Goal: Task Accomplishment & Management: Manage account settings

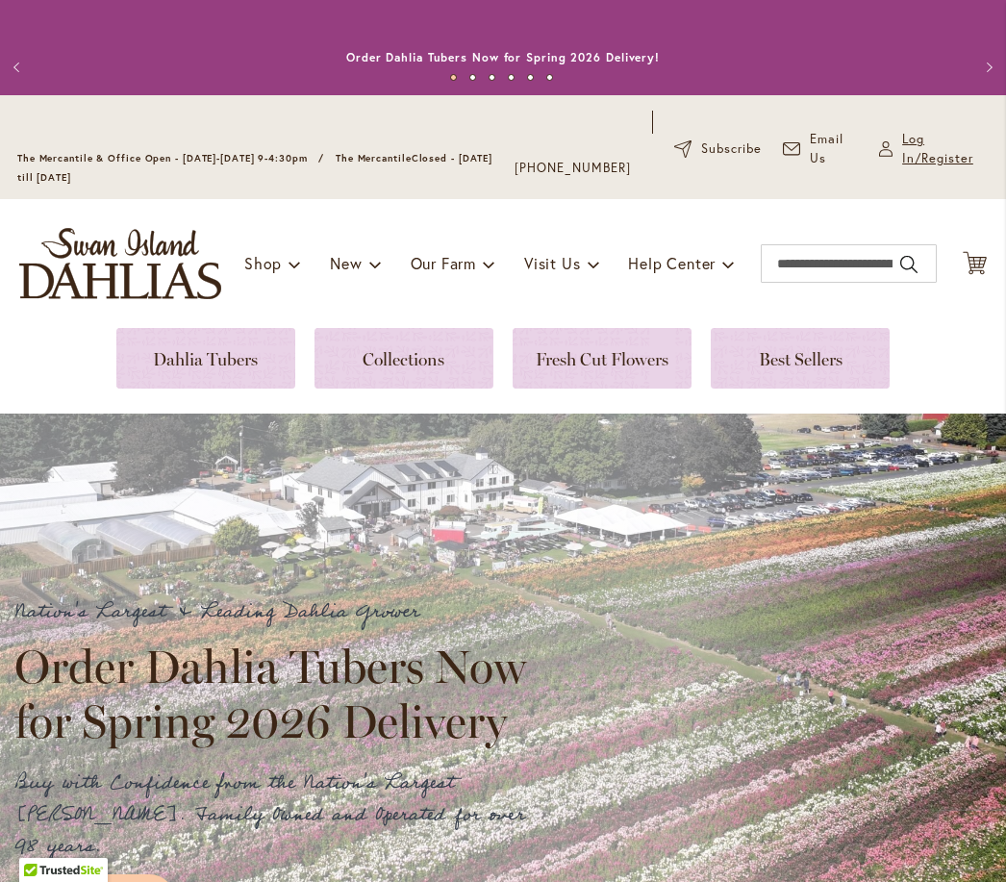
click at [917, 168] on span "Log In/Register" at bounding box center [945, 149] width 87 height 38
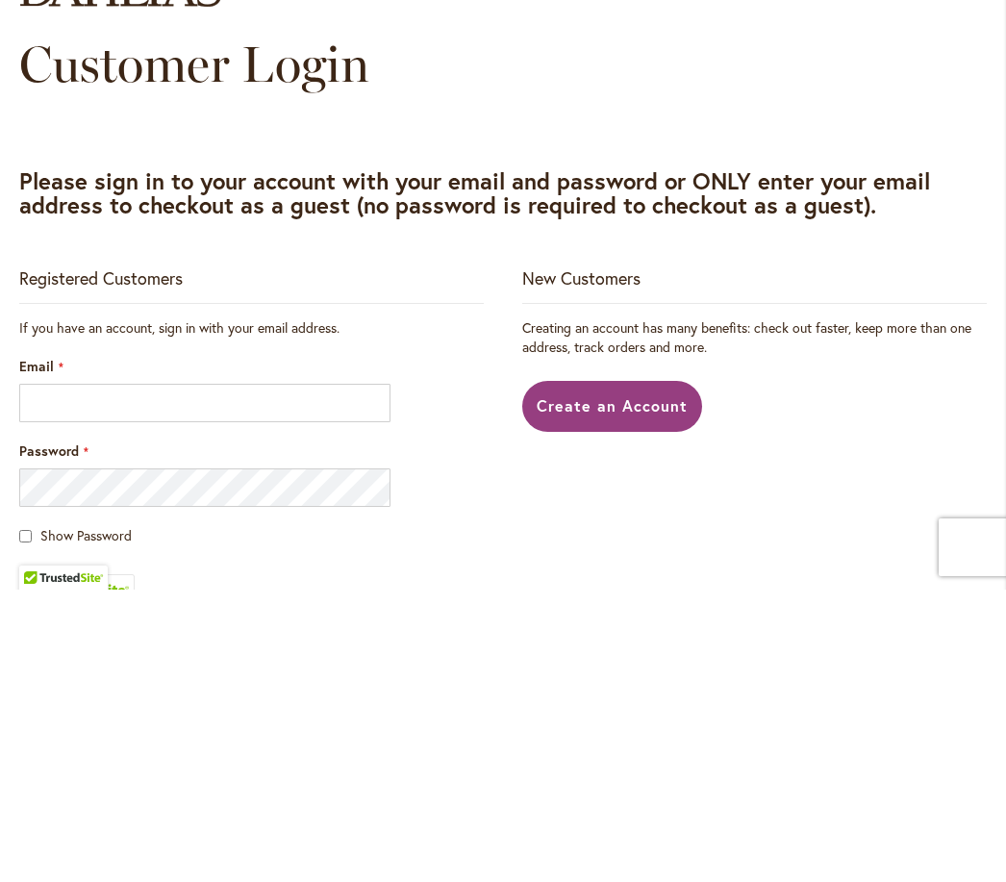
scroll to position [1, 0]
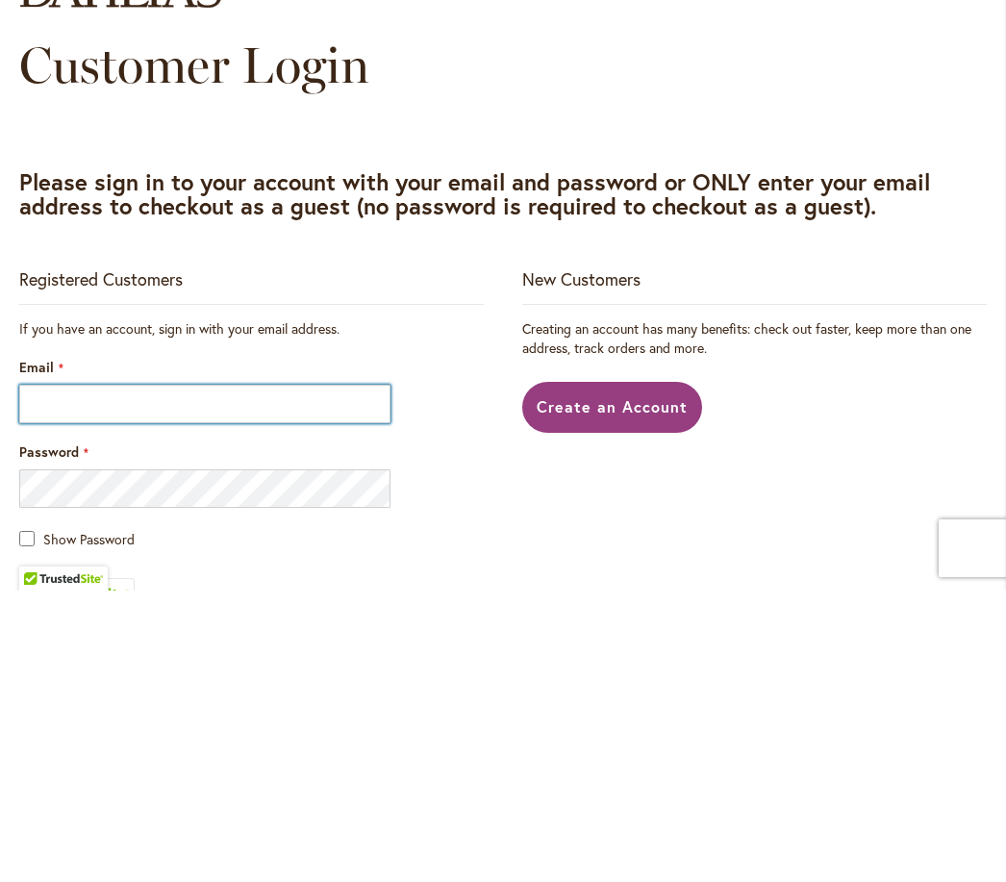
type input "**********"
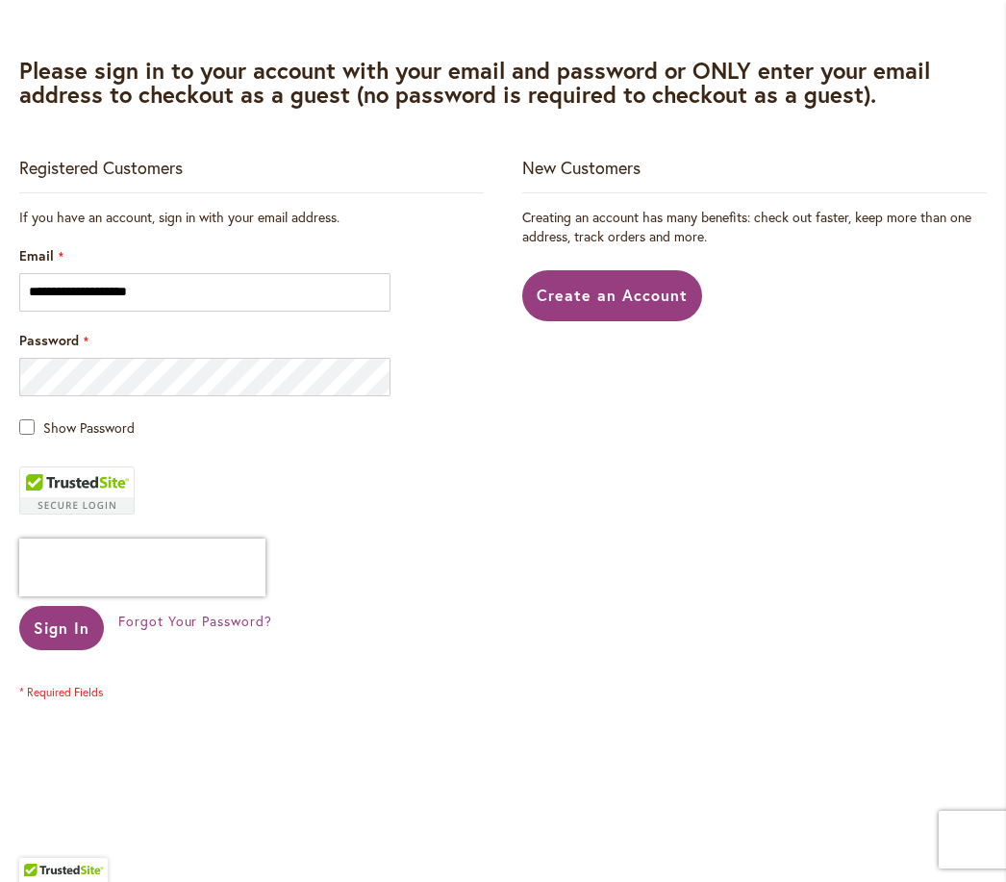
scroll to position [464, 0]
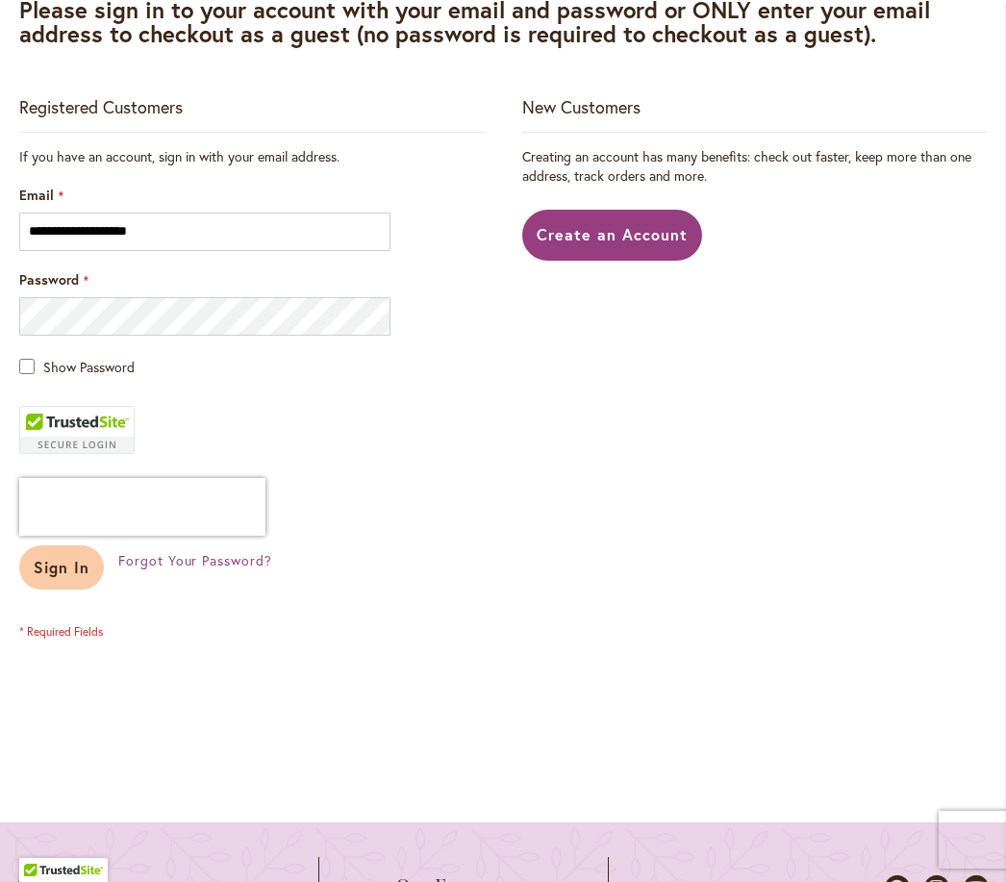
click at [60, 577] on span "Sign In" at bounding box center [62, 567] width 56 height 20
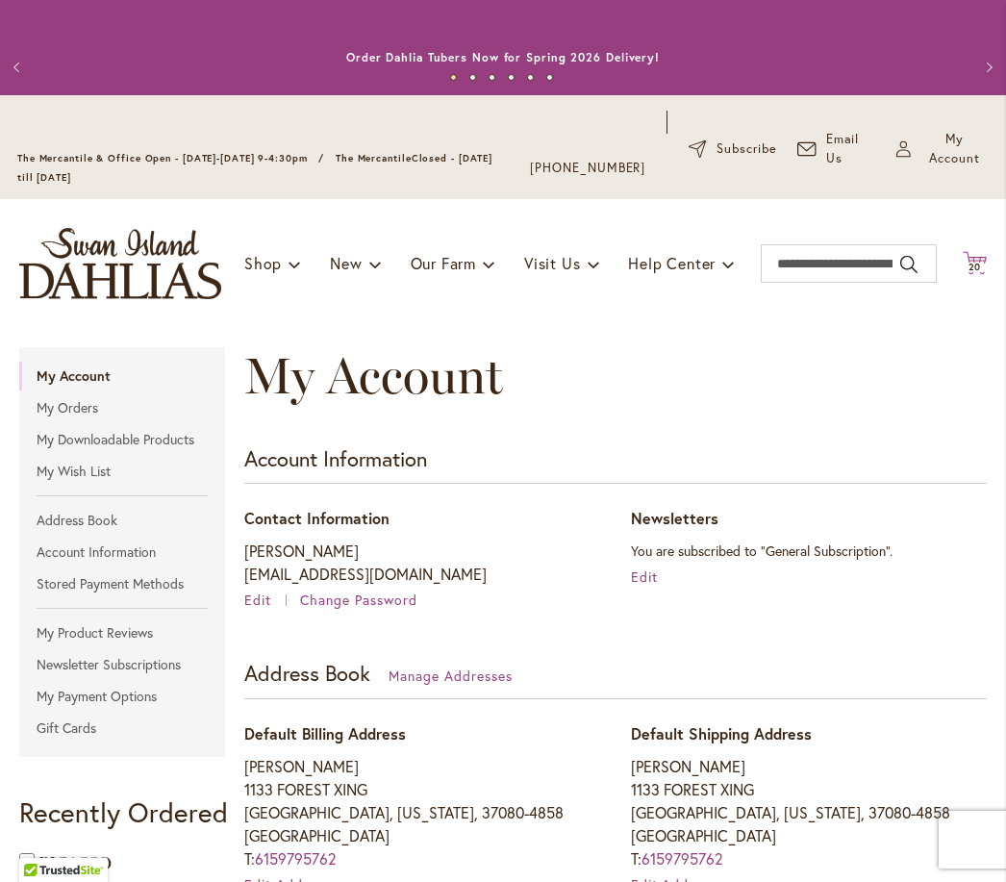
click at [980, 273] on span "20" at bounding box center [974, 267] width 13 height 13
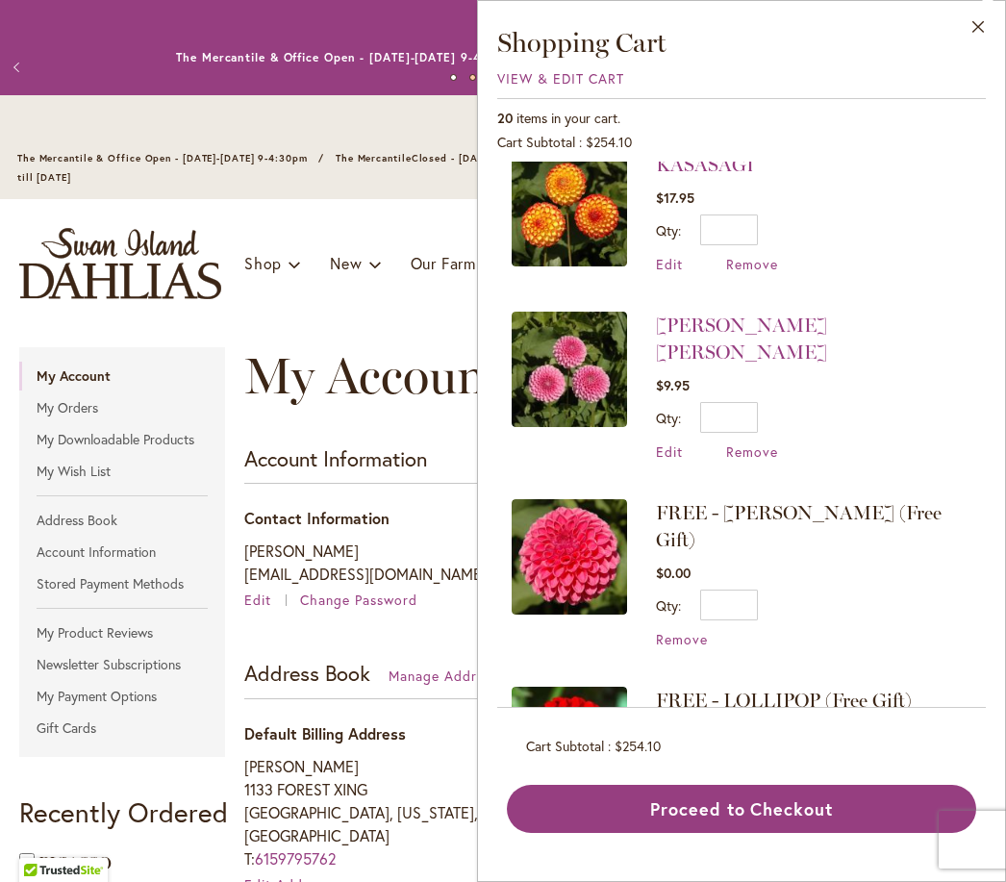
scroll to position [188, 0]
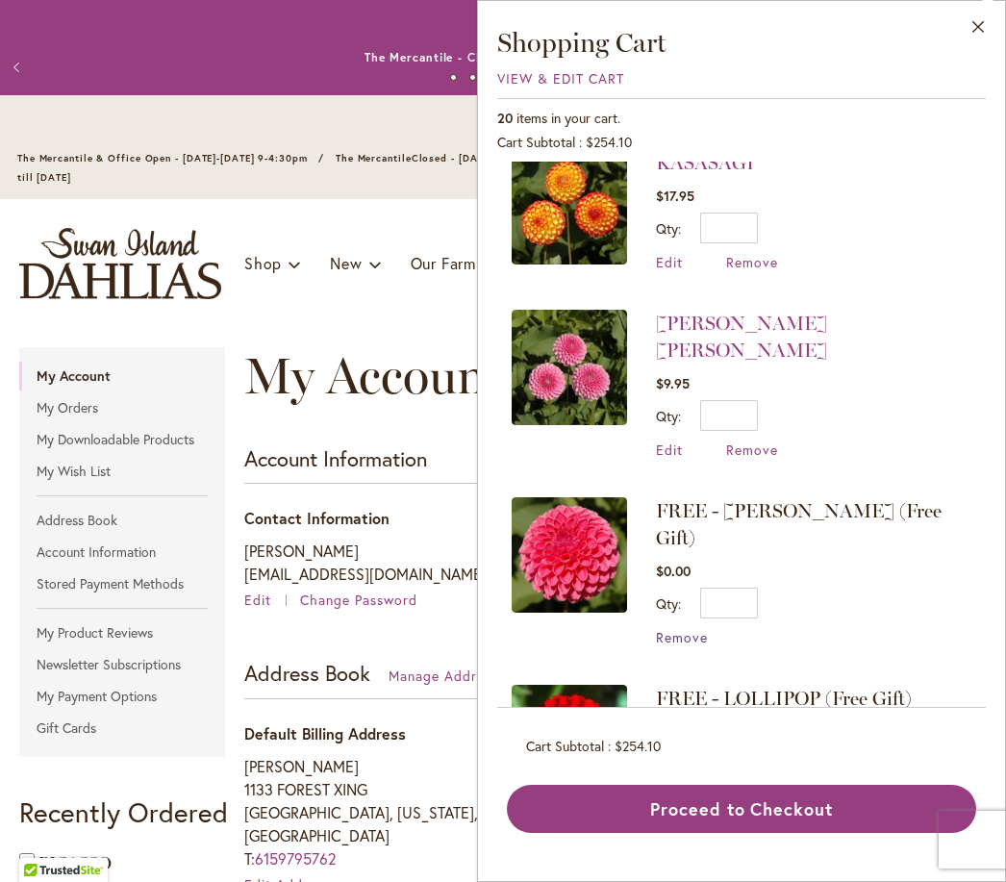
click at [691, 628] on span "Remove" at bounding box center [682, 637] width 52 height 18
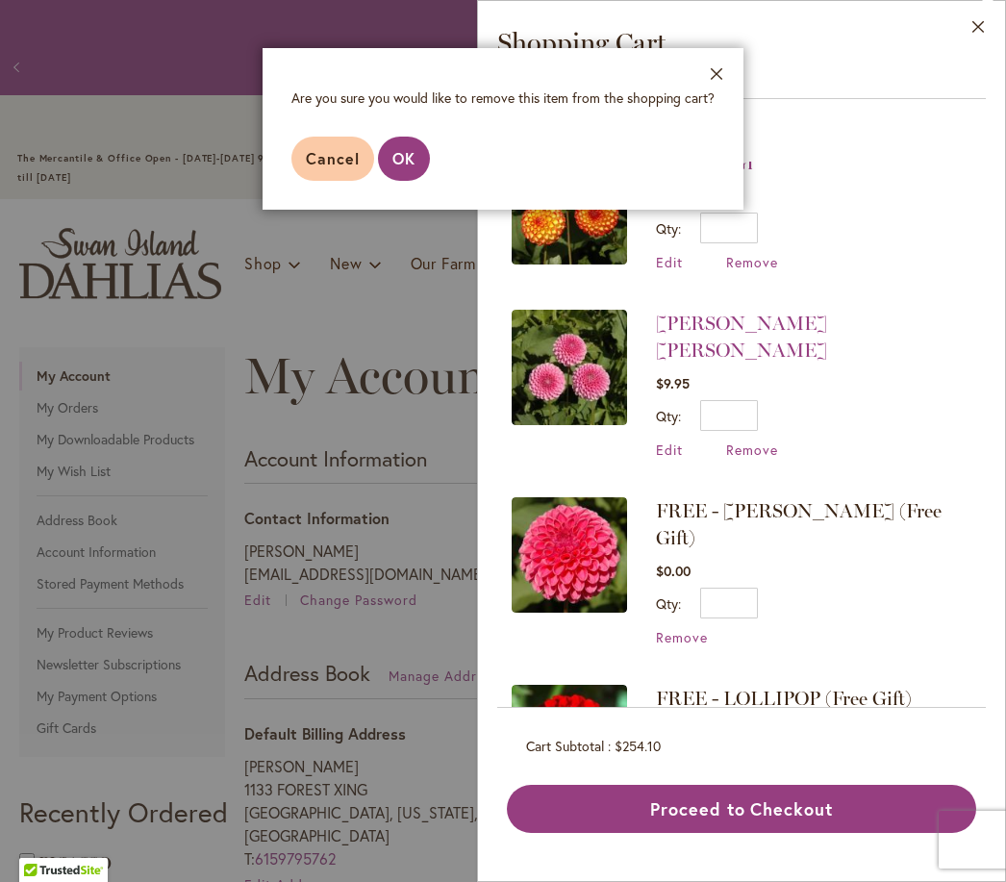
click at [692, 789] on span "Remove" at bounding box center [682, 798] width 52 height 18
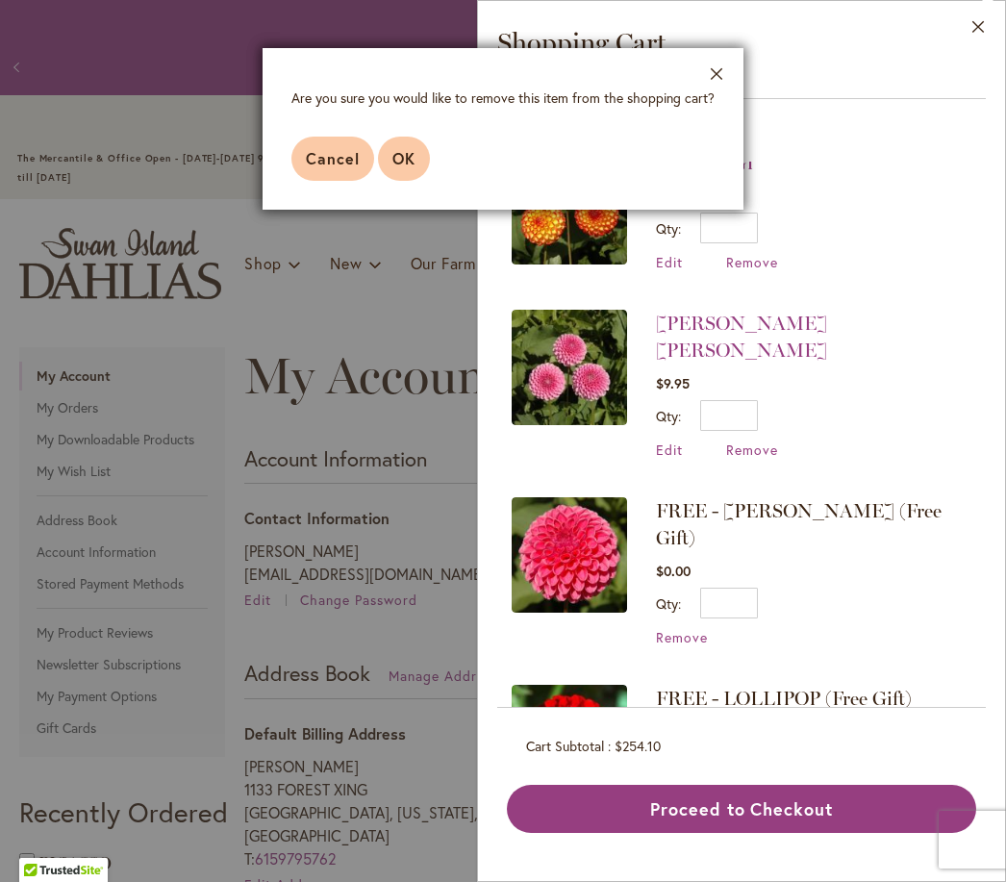
click at [407, 159] on span "OK" at bounding box center [403, 158] width 23 height 20
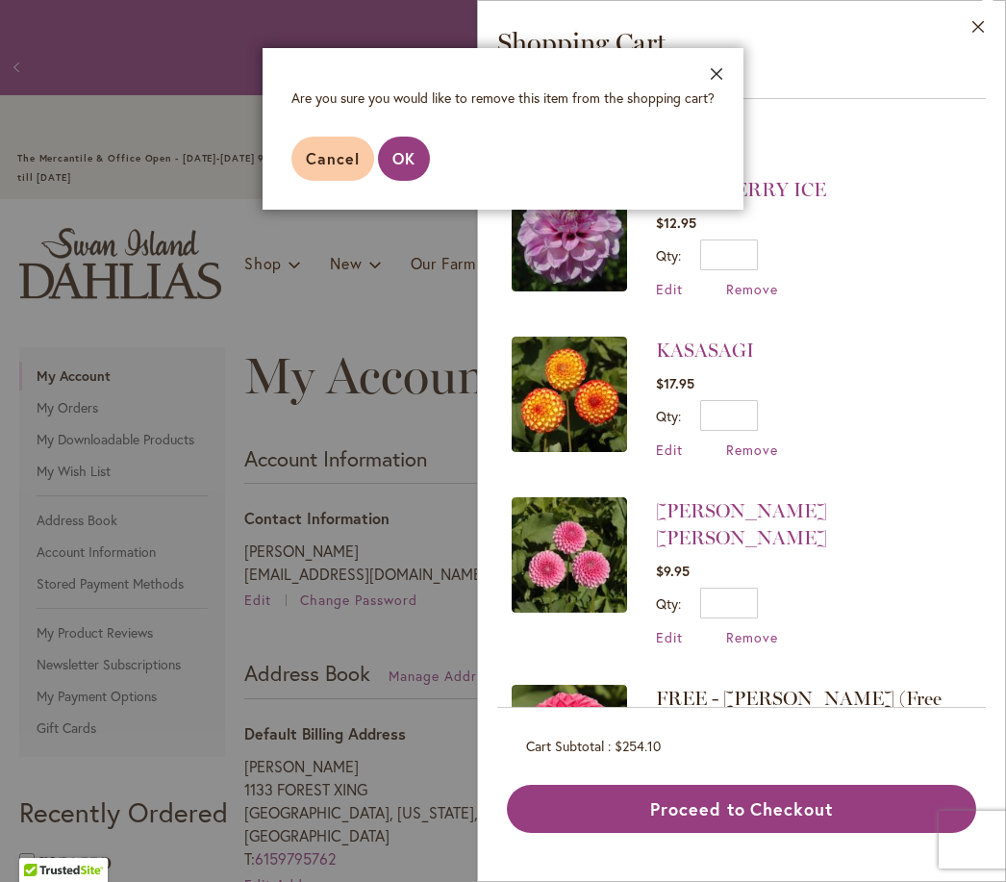
click at [719, 78] on button "Close" at bounding box center [717, 78] width 53 height 61
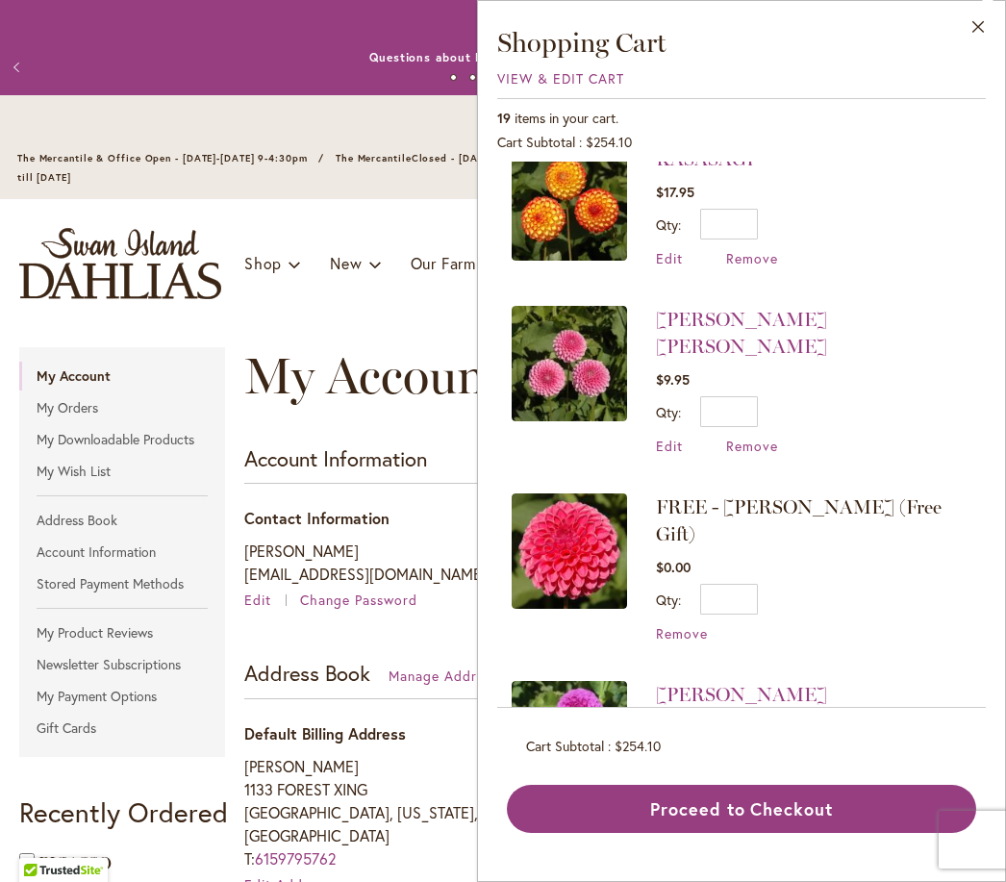
scroll to position [259, 0]
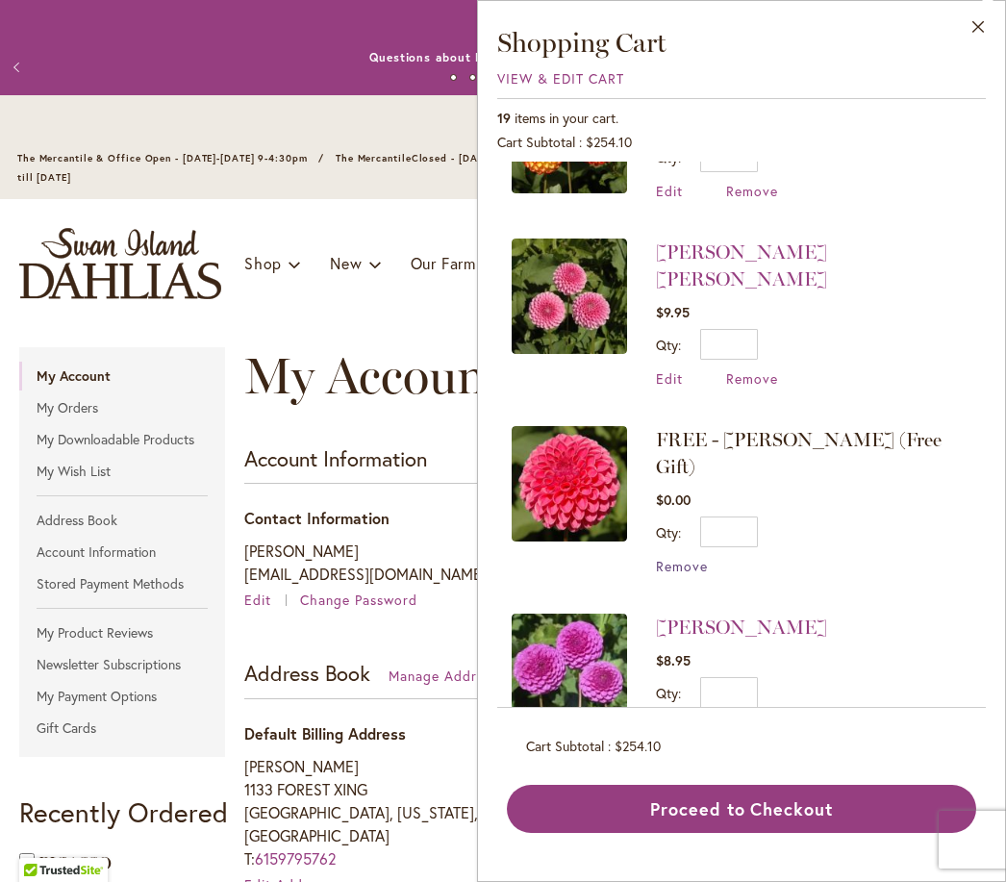
click at [692, 557] on span "Remove" at bounding box center [682, 566] width 52 height 18
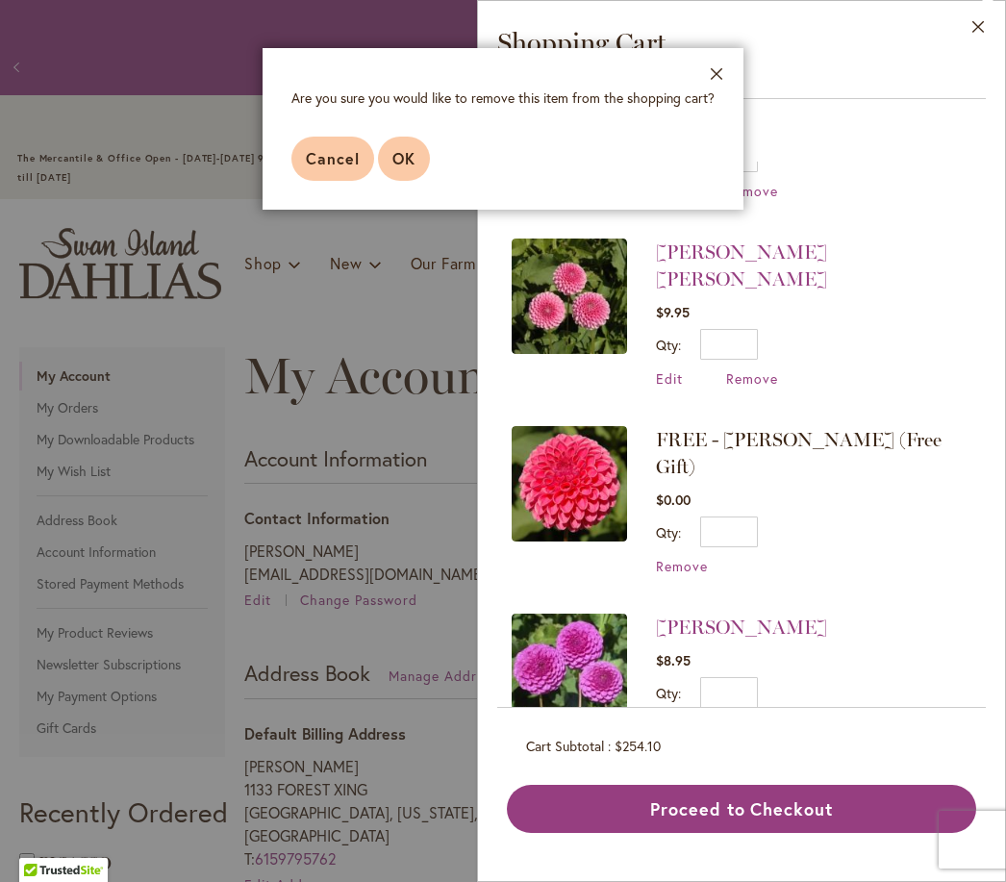
click at [407, 158] on span "OK" at bounding box center [403, 158] width 23 height 20
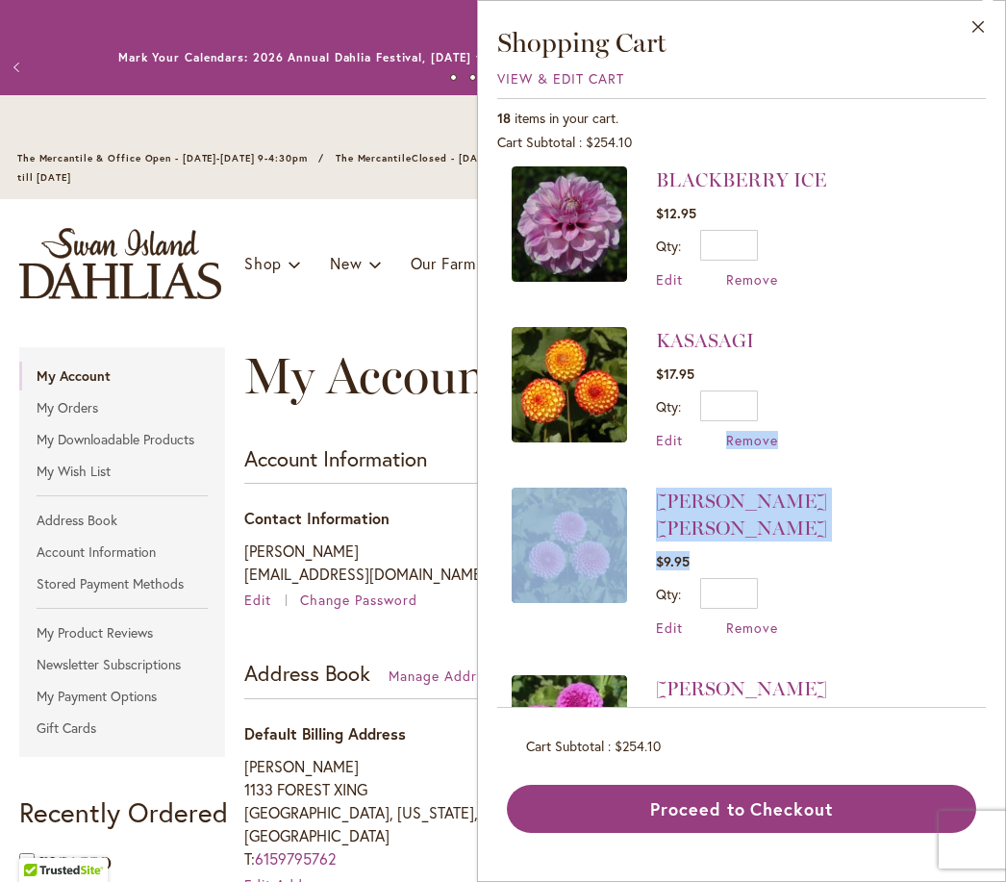
scroll to position [5, 0]
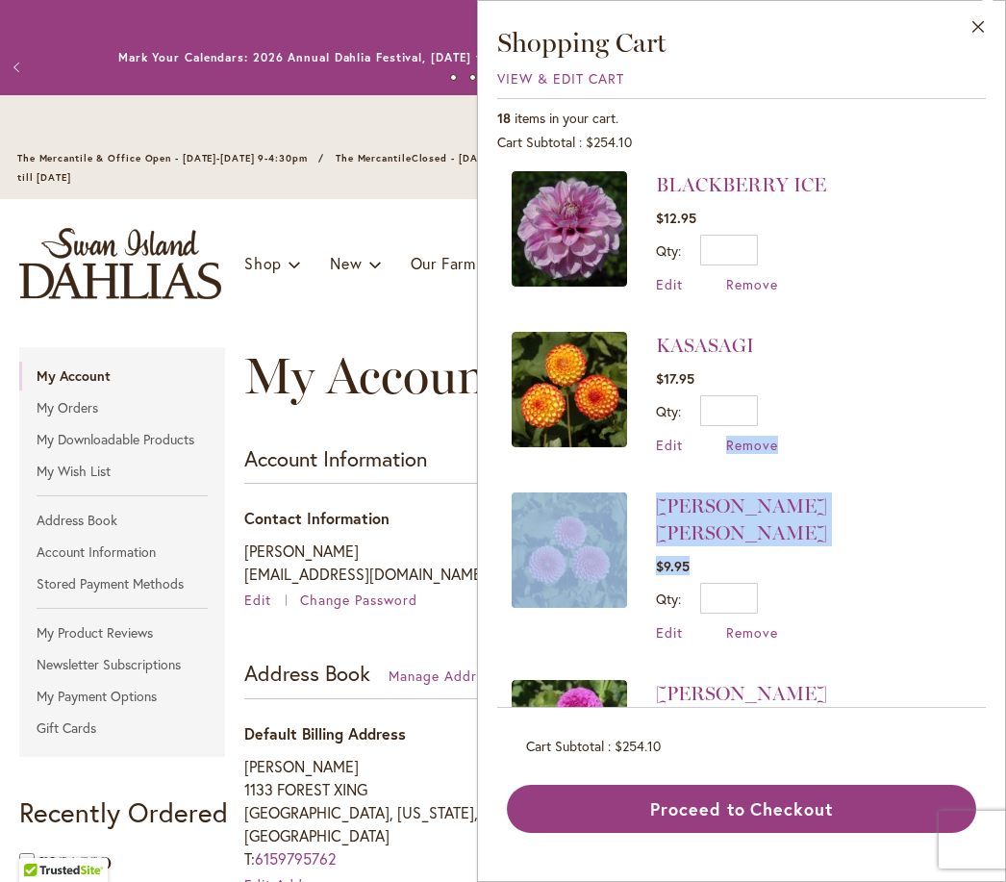
click at [927, 555] on li "BETTY ANNE $9.95 Qty * Update Edit Remove" at bounding box center [742, 567] width 460 height 188
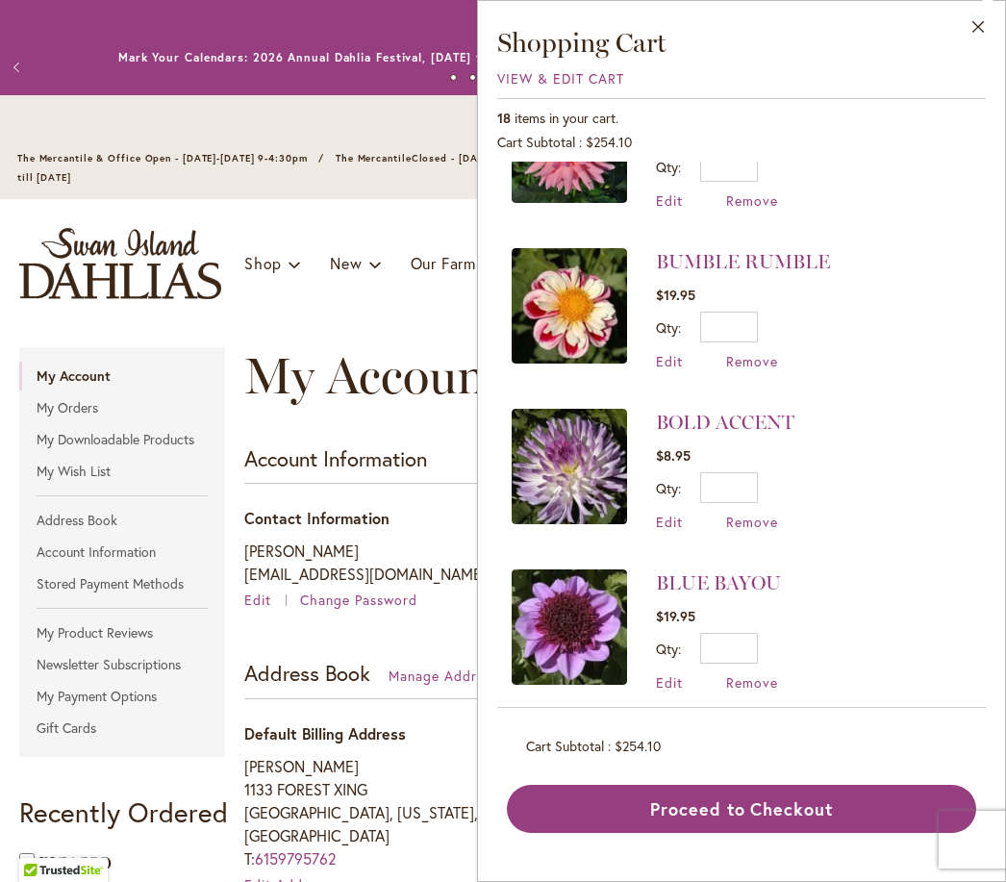
scroll to position [1084, 0]
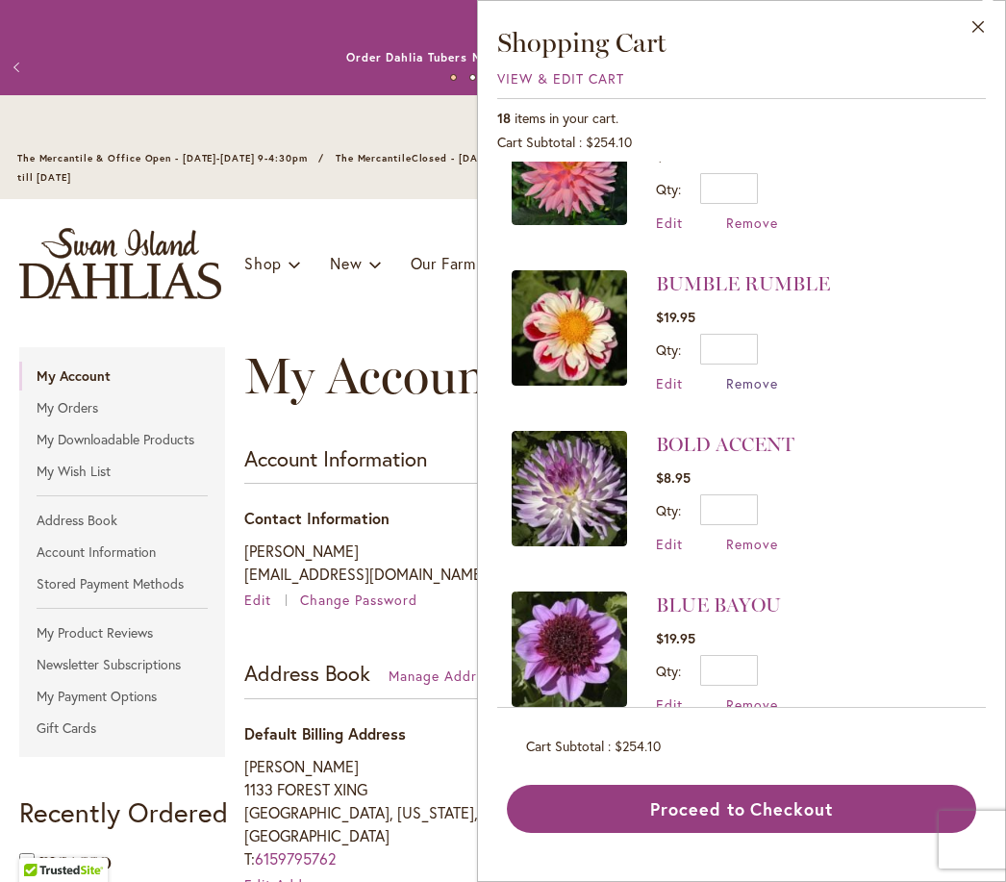
click at [749, 374] on span "Remove" at bounding box center [752, 383] width 52 height 18
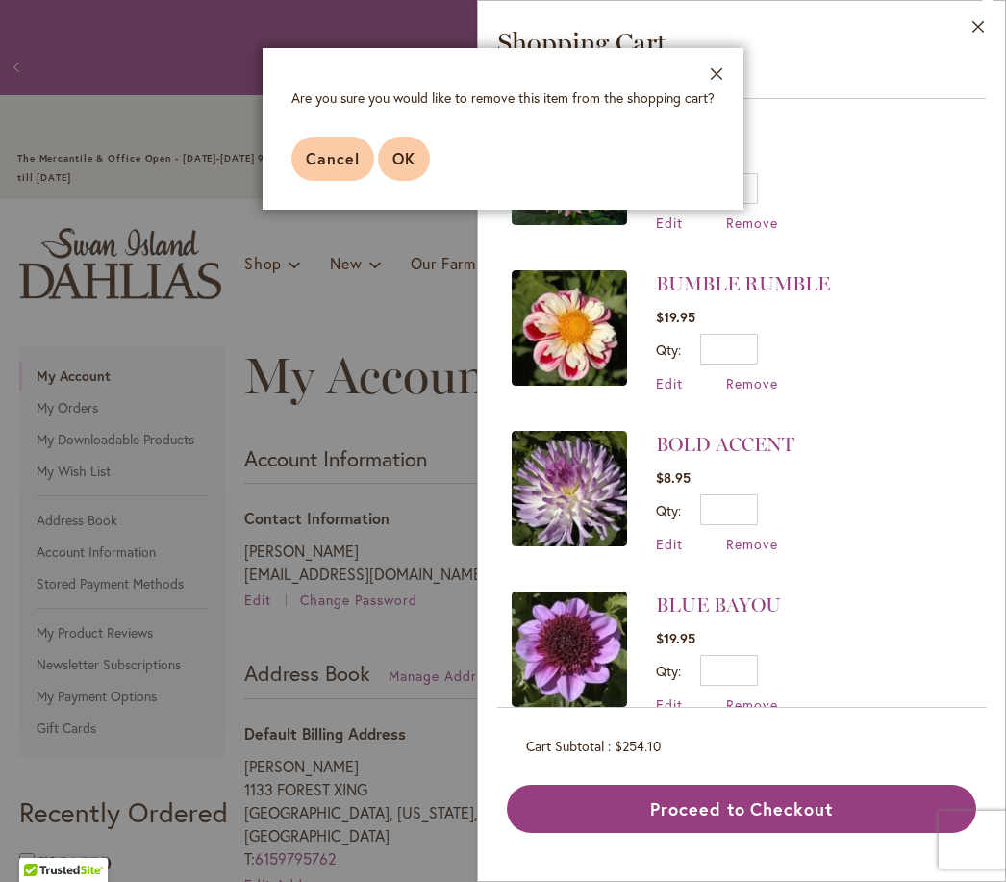
click at [393, 159] on span "OK" at bounding box center [403, 158] width 23 height 20
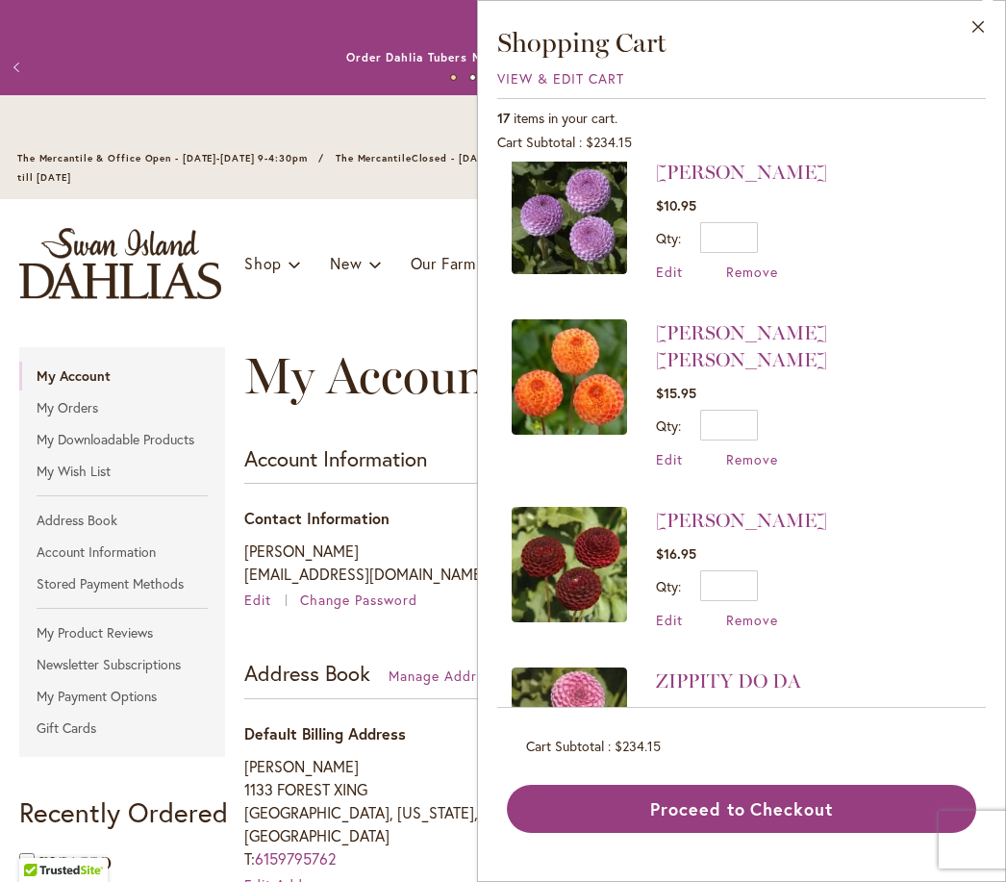
scroll to position [1519, 0]
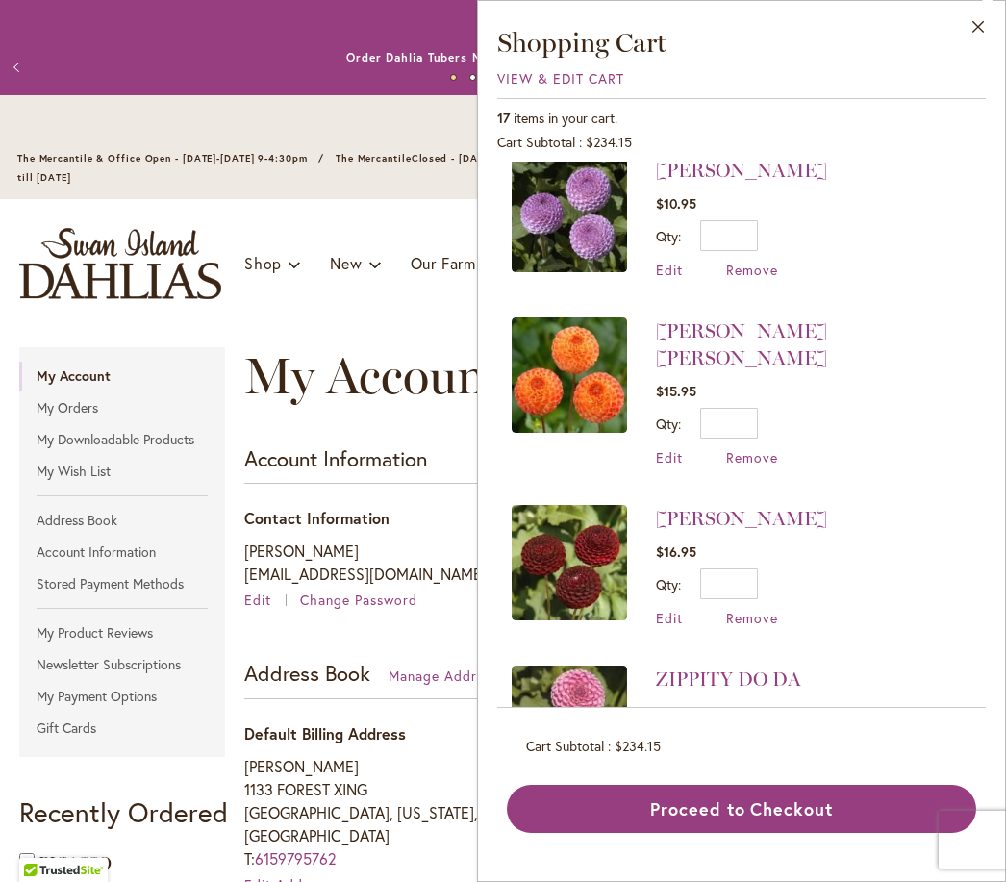
click at [605, 666] on img at bounding box center [569, 723] width 115 height 115
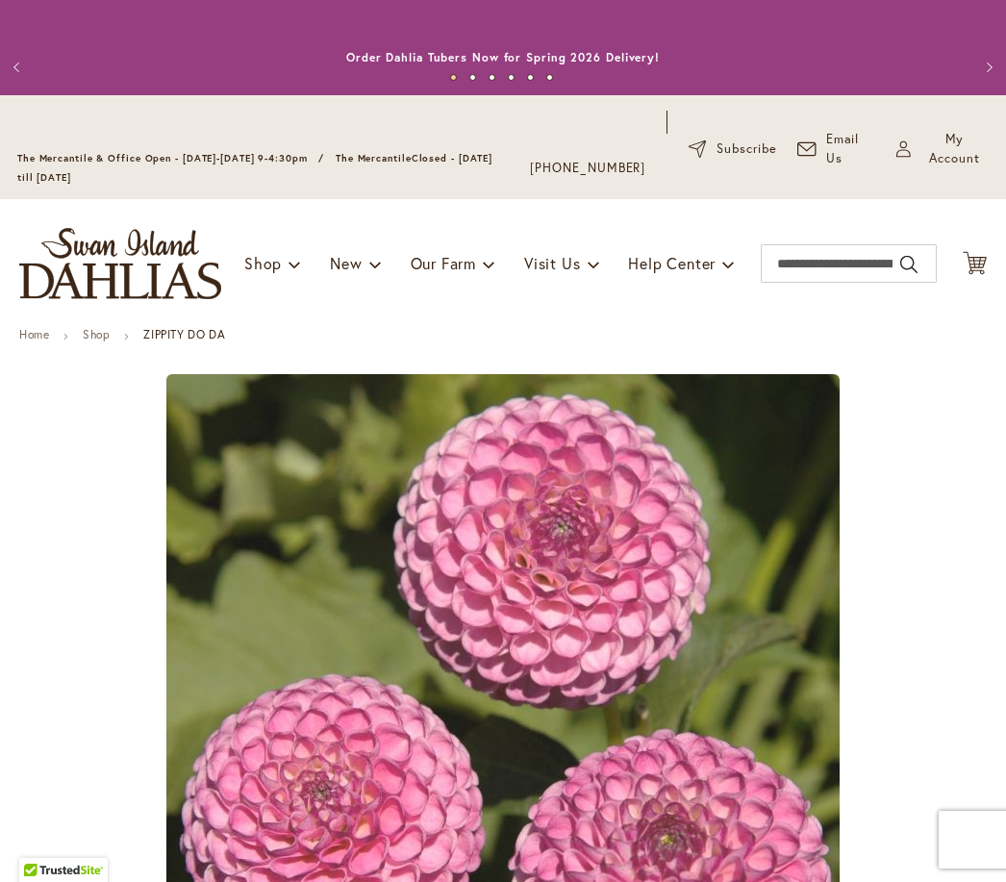
type input "*****"
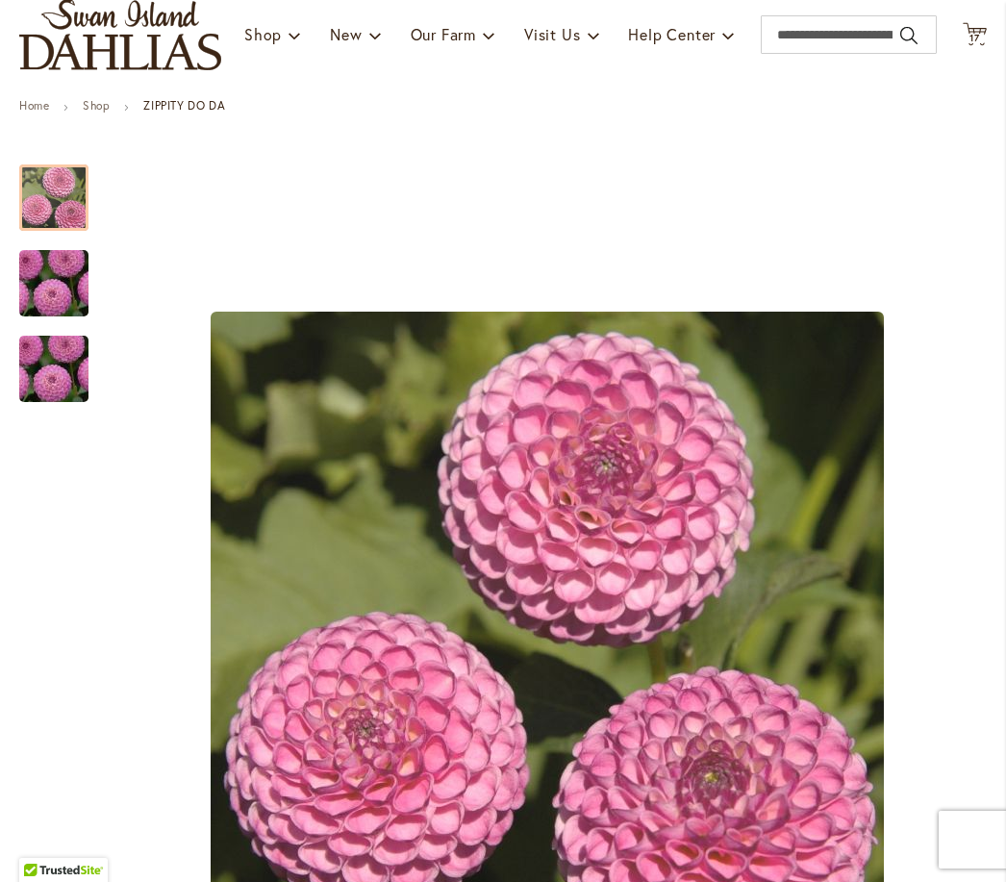
scroll to position [227, 0]
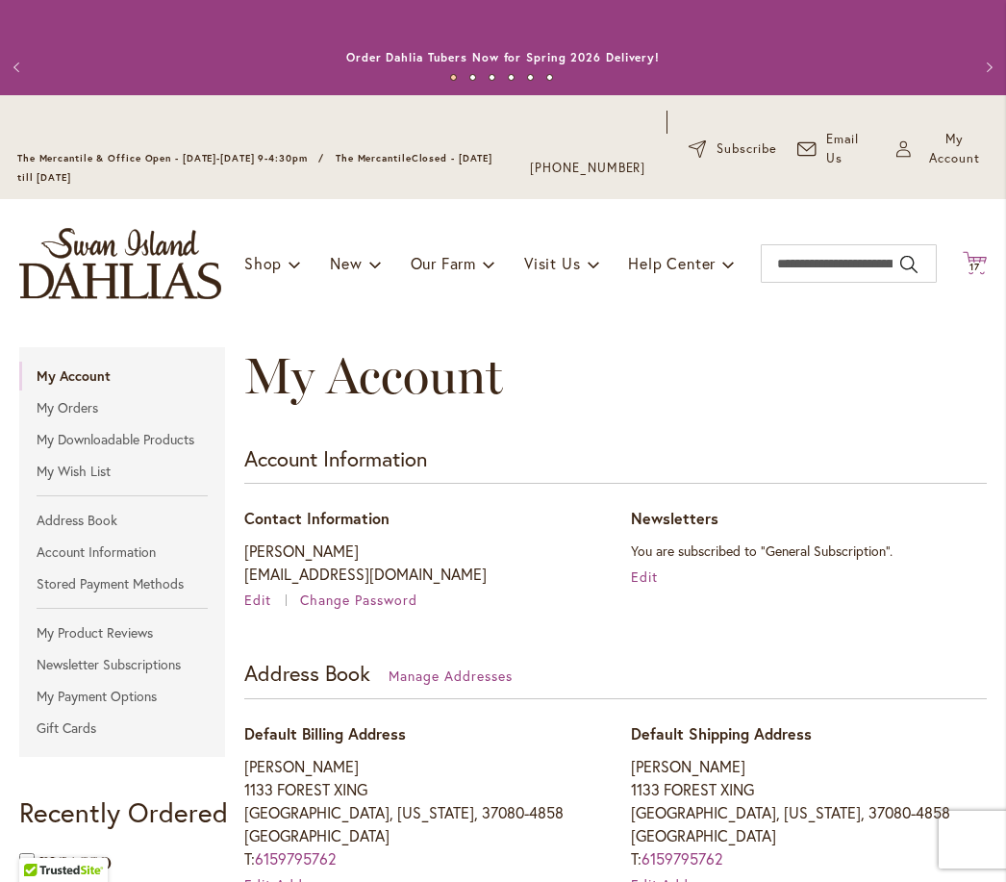
click at [985, 275] on icon "Cart .cls-1 { fill: #231f20; }" at bounding box center [975, 263] width 24 height 24
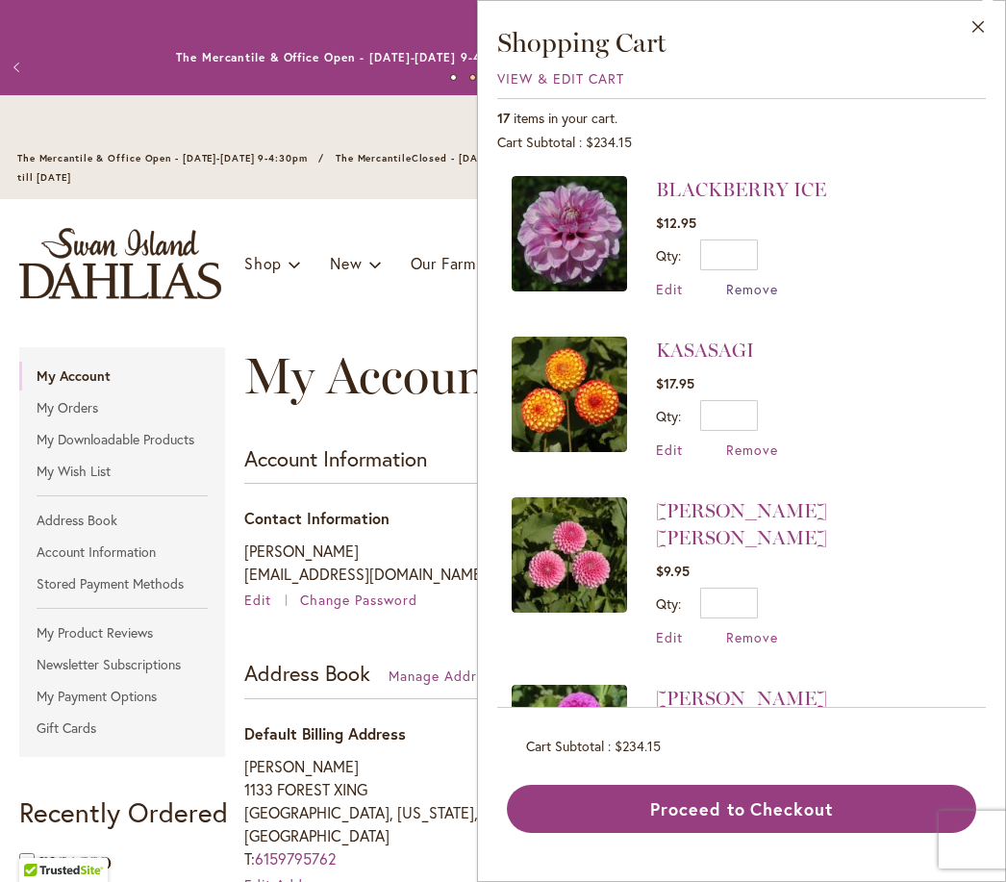
click at [765, 295] on span "Remove" at bounding box center [752, 289] width 52 height 18
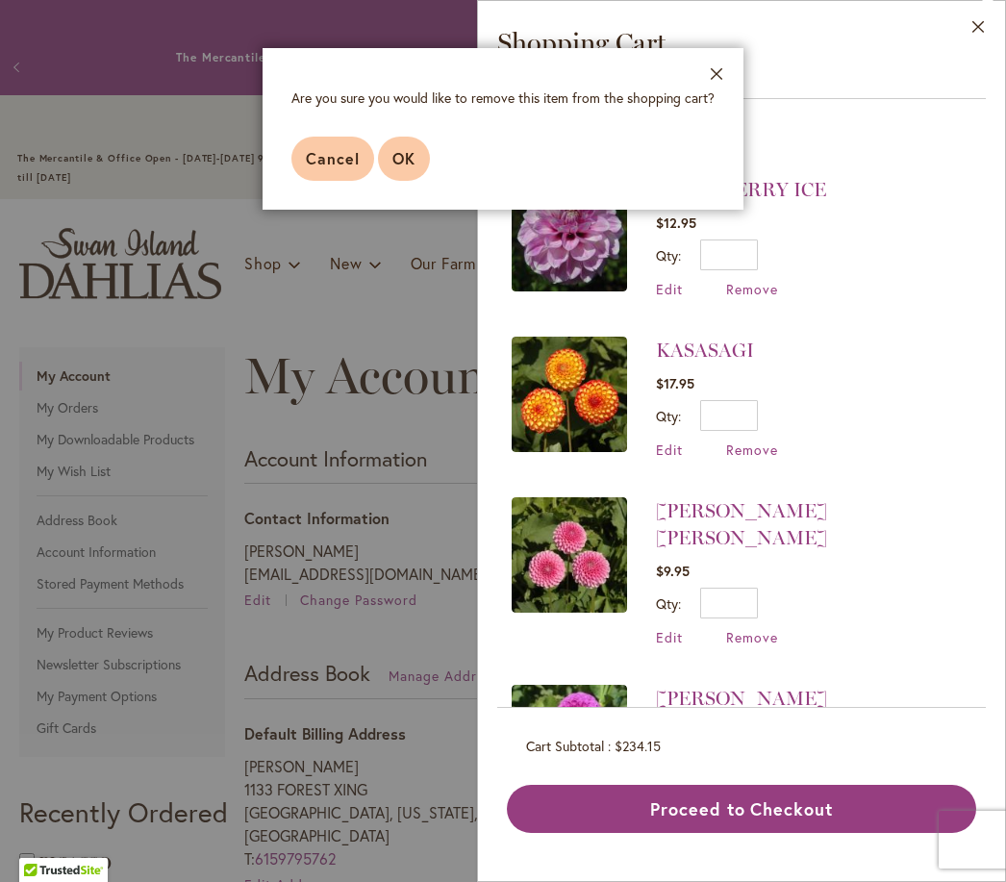
click at [395, 161] on span "OK" at bounding box center [403, 158] width 23 height 20
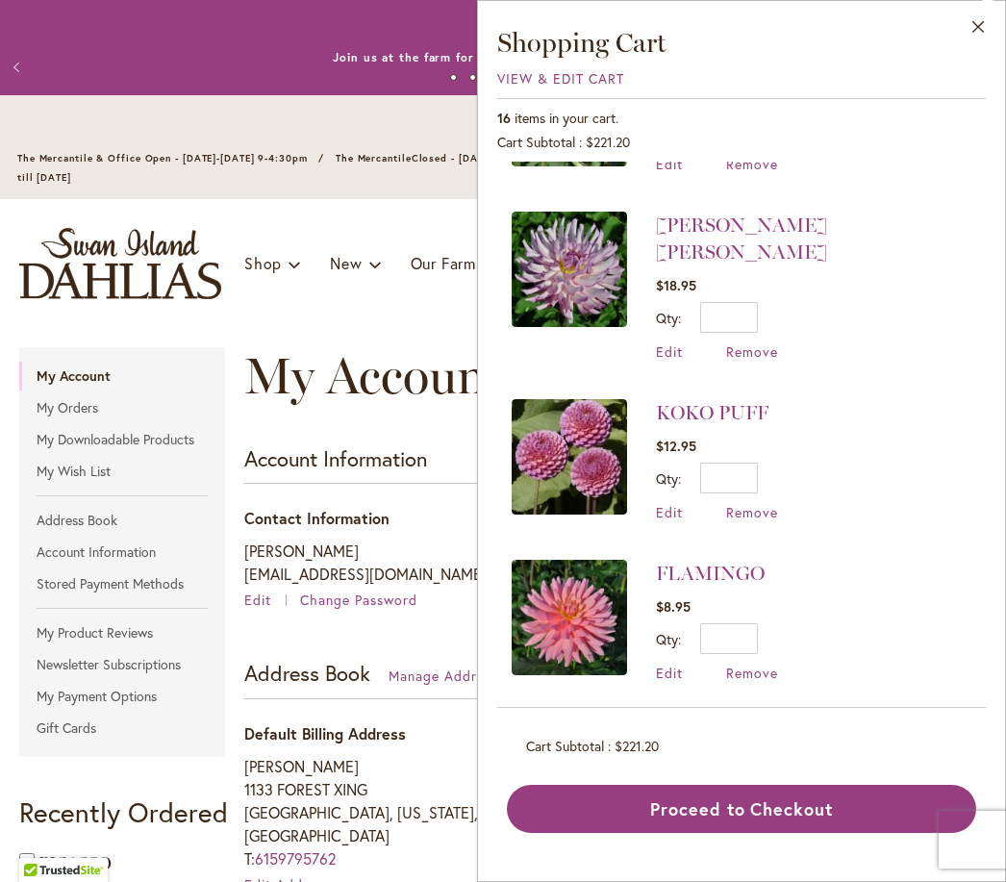
scroll to position [475, 0]
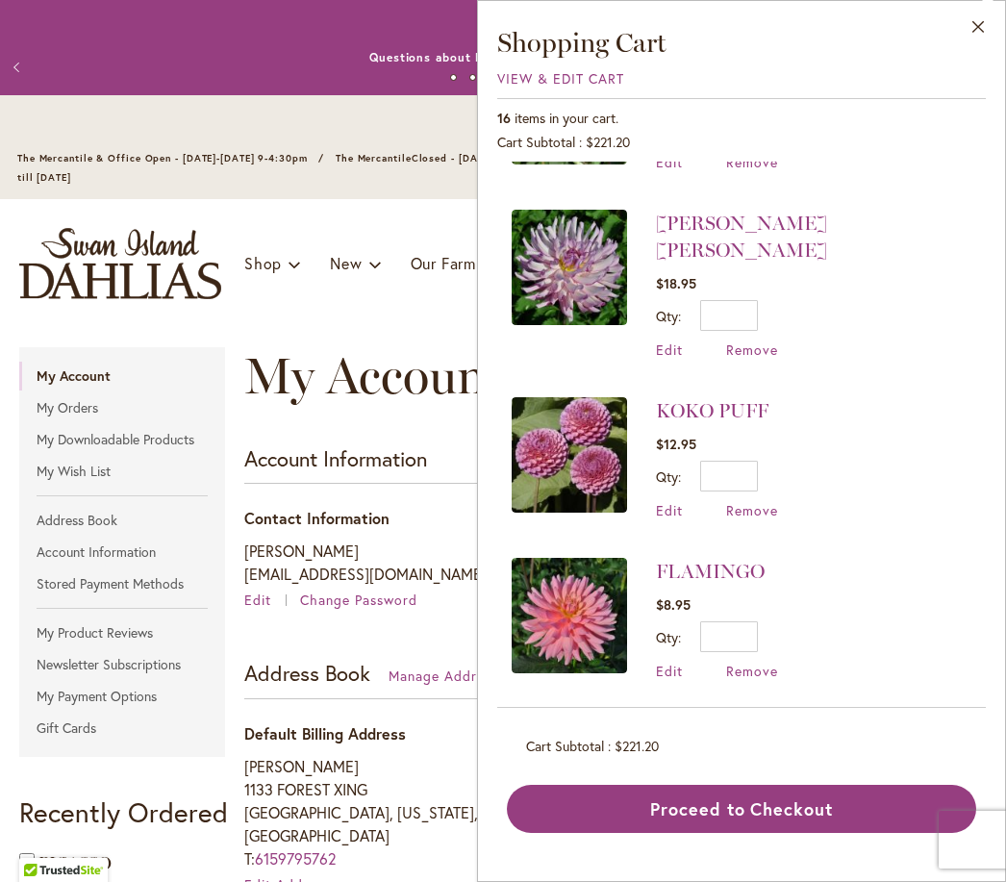
click at [569, 719] on img at bounding box center [569, 775] width 115 height 115
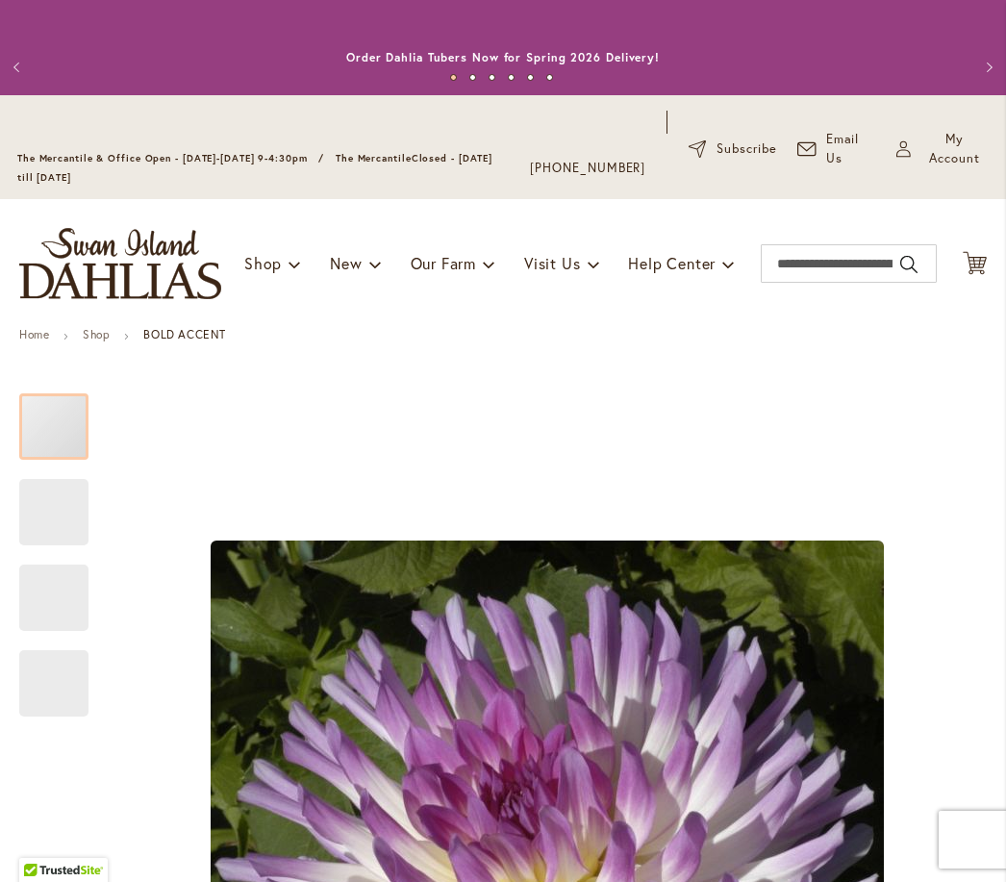
type input "*****"
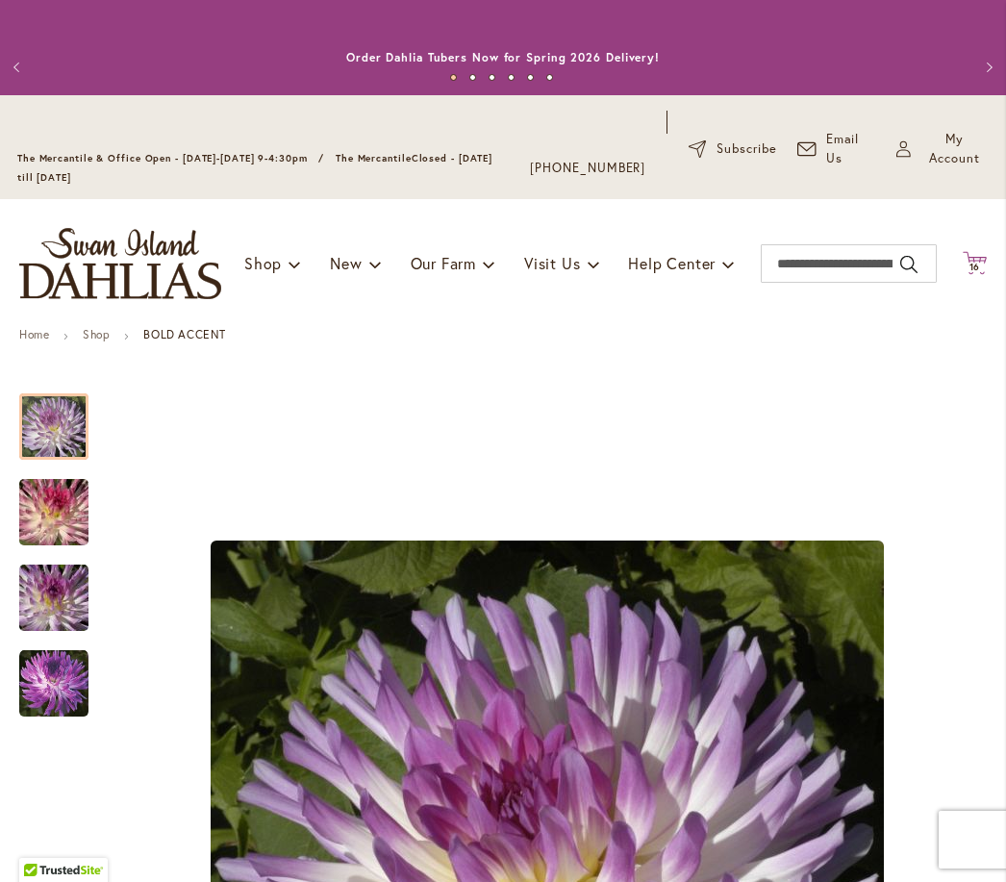
click at [977, 275] on icon "Cart .cls-1 { fill: #231f20; }" at bounding box center [975, 263] width 24 height 24
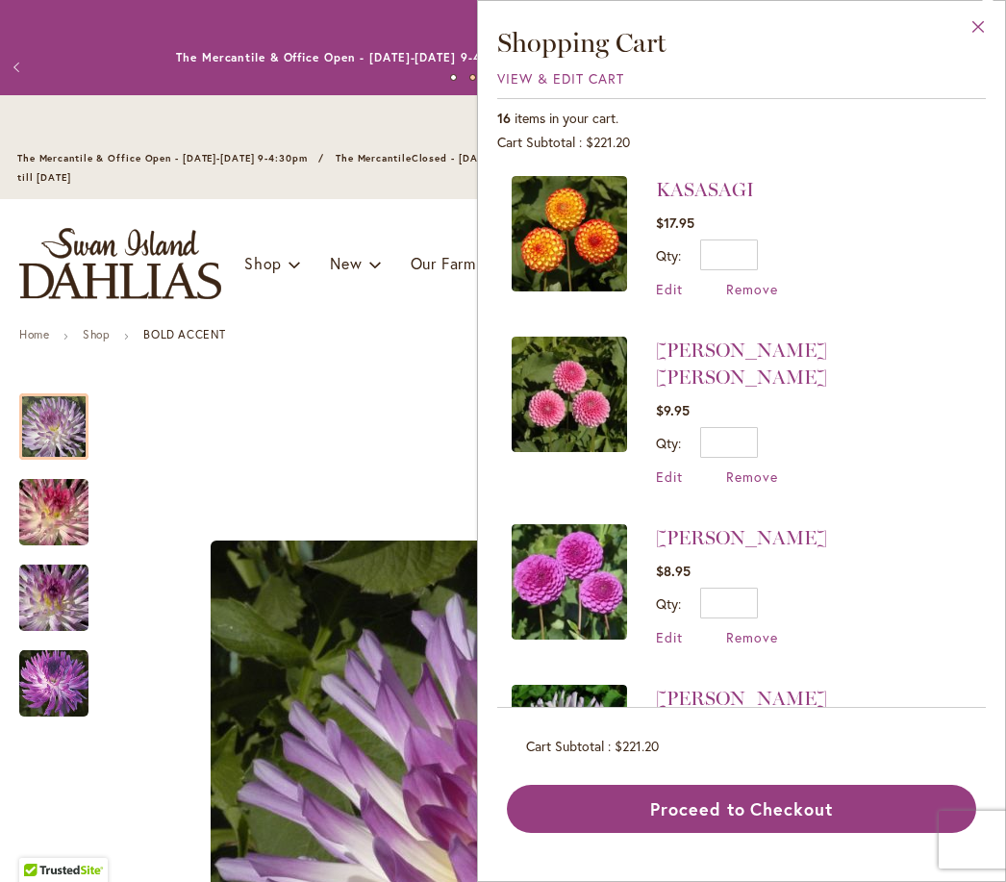
click at [969, 45] on button "Close" at bounding box center [978, 31] width 53 height 61
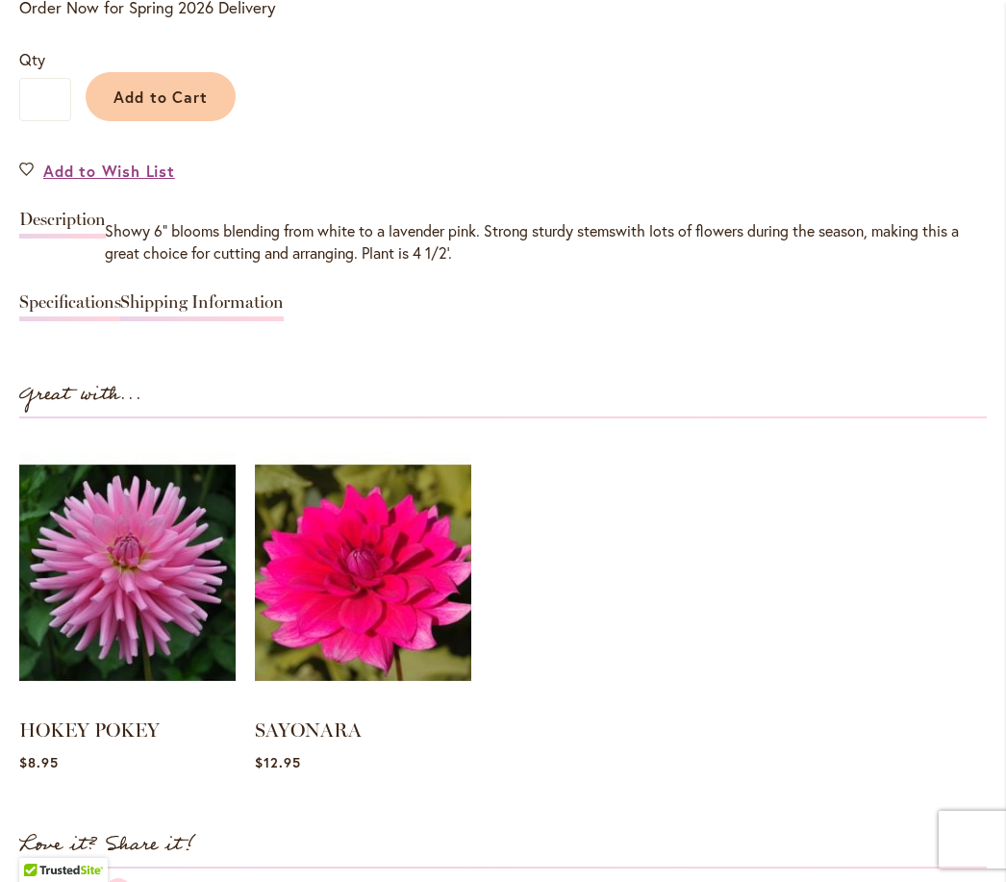
scroll to position [1578, 0]
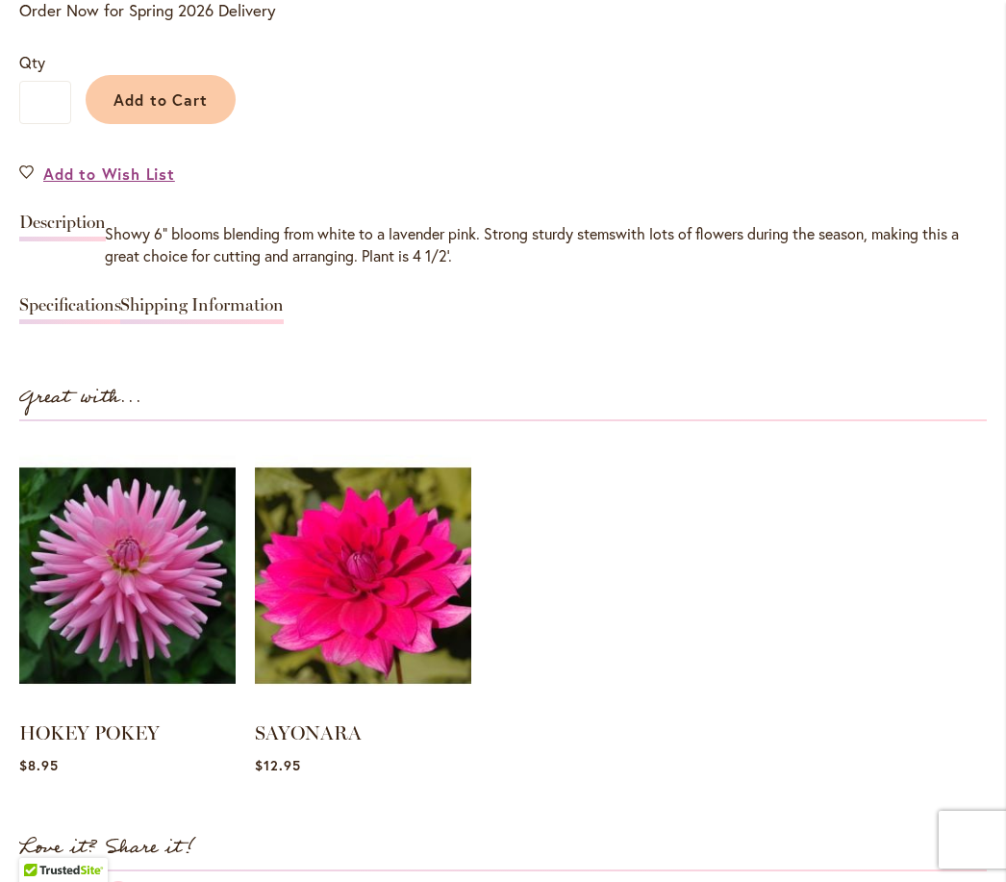
click at [70, 316] on link "Specifications" at bounding box center [70, 310] width 102 height 28
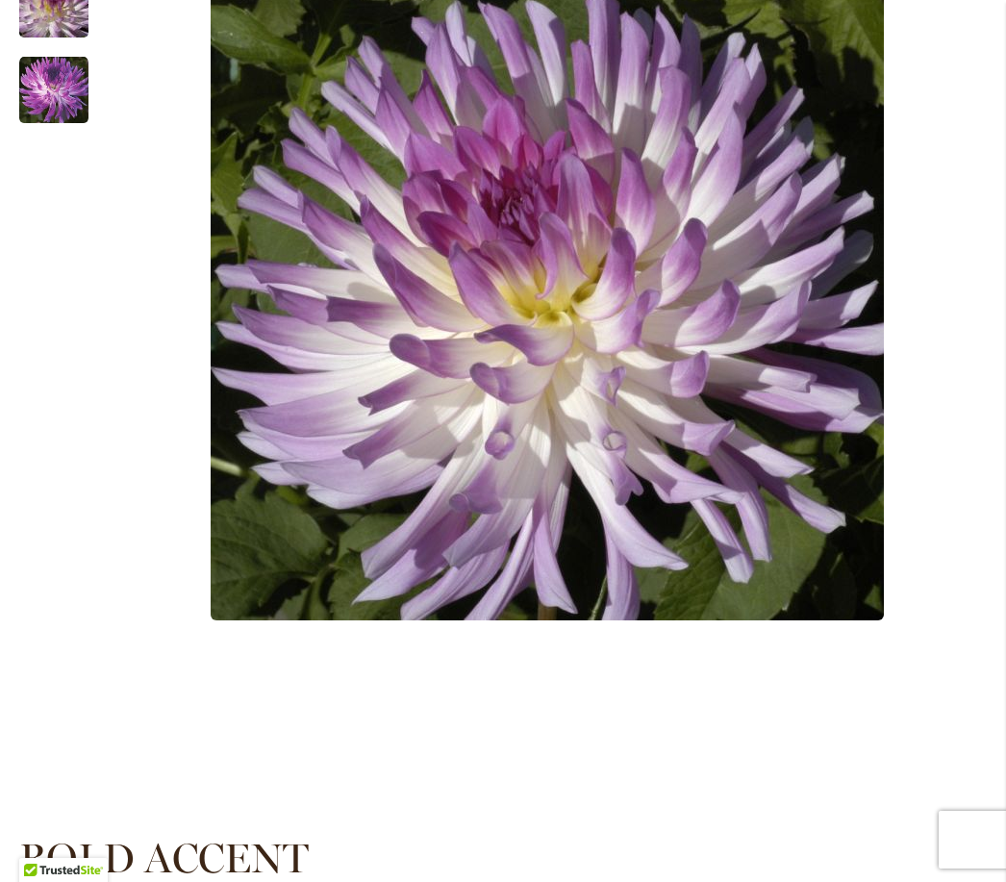
scroll to position [512, 0]
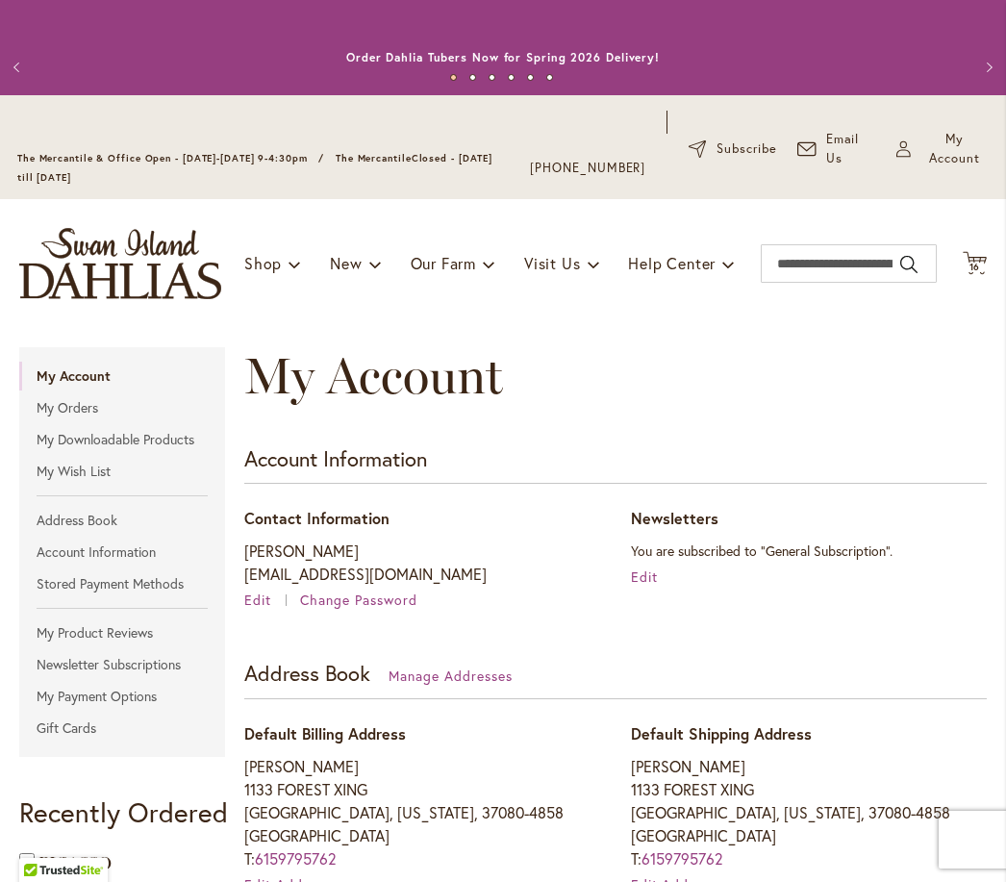
click at [956, 283] on div "Toggle Nav Shop Dahlia Tubers Collections Fresh Cut Dahlias Gardening Supplies …" at bounding box center [503, 263] width 1006 height 129
click at [978, 273] on span "16" at bounding box center [975, 267] width 12 height 13
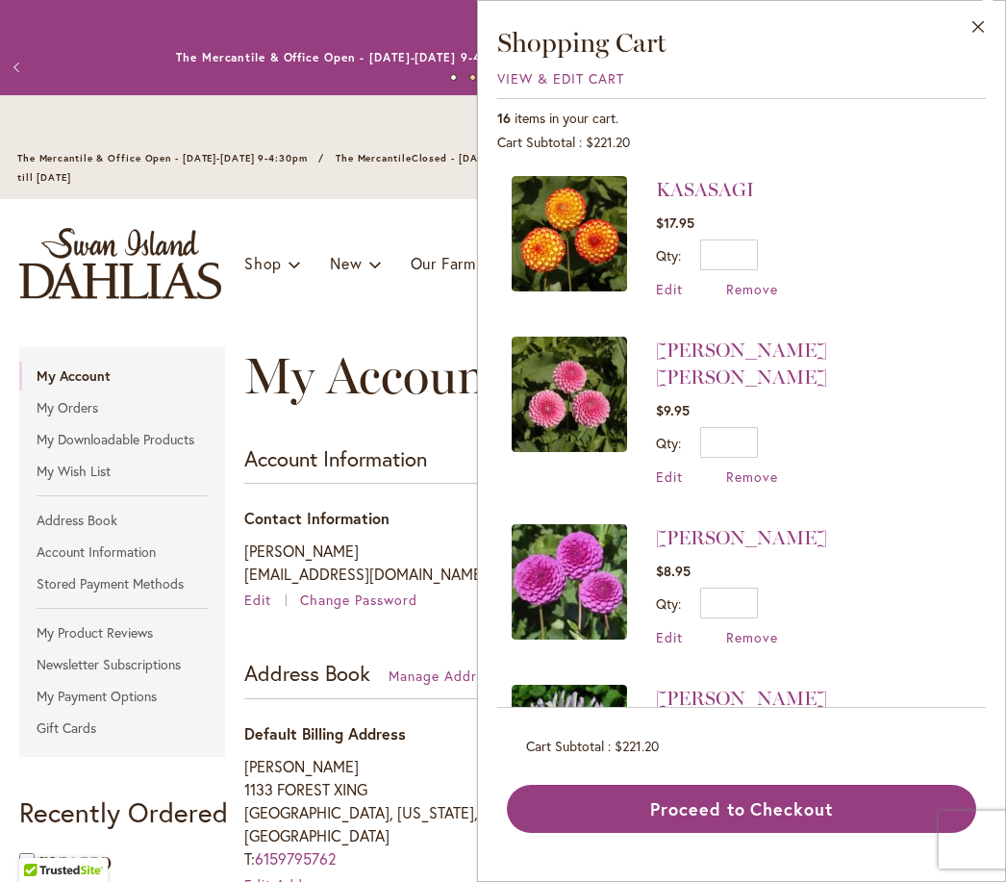
click at [590, 729] on img at bounding box center [569, 742] width 115 height 115
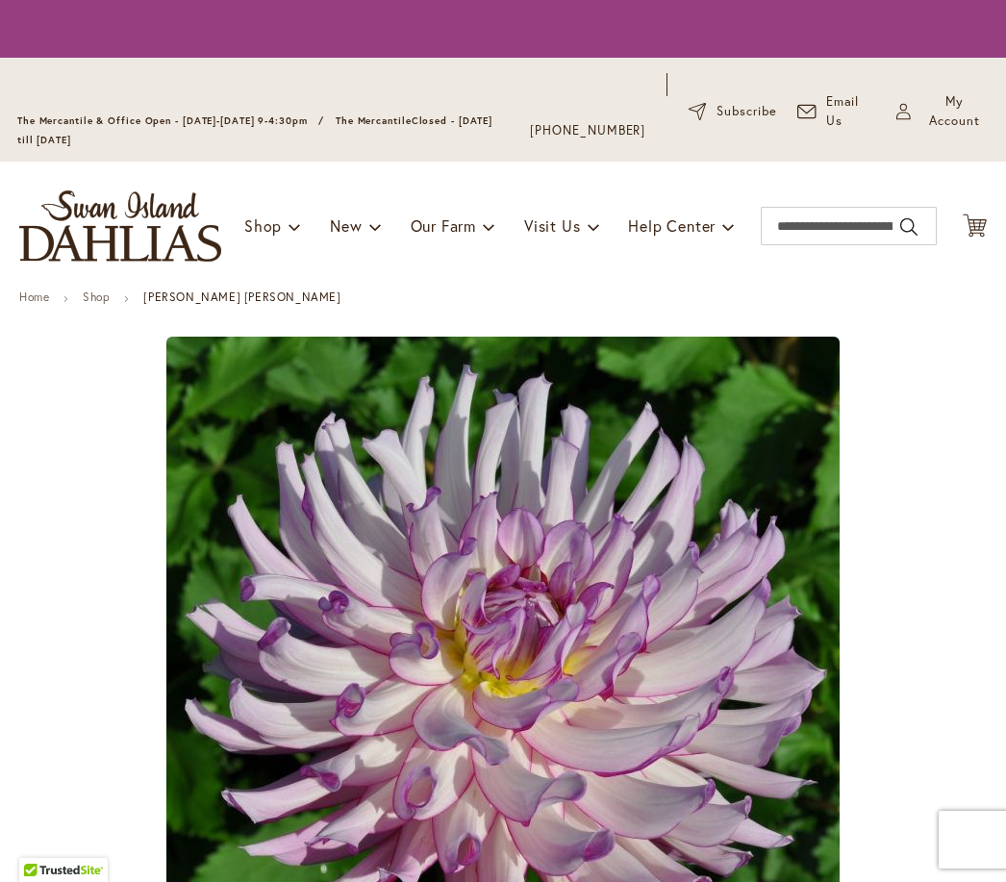
type input "*****"
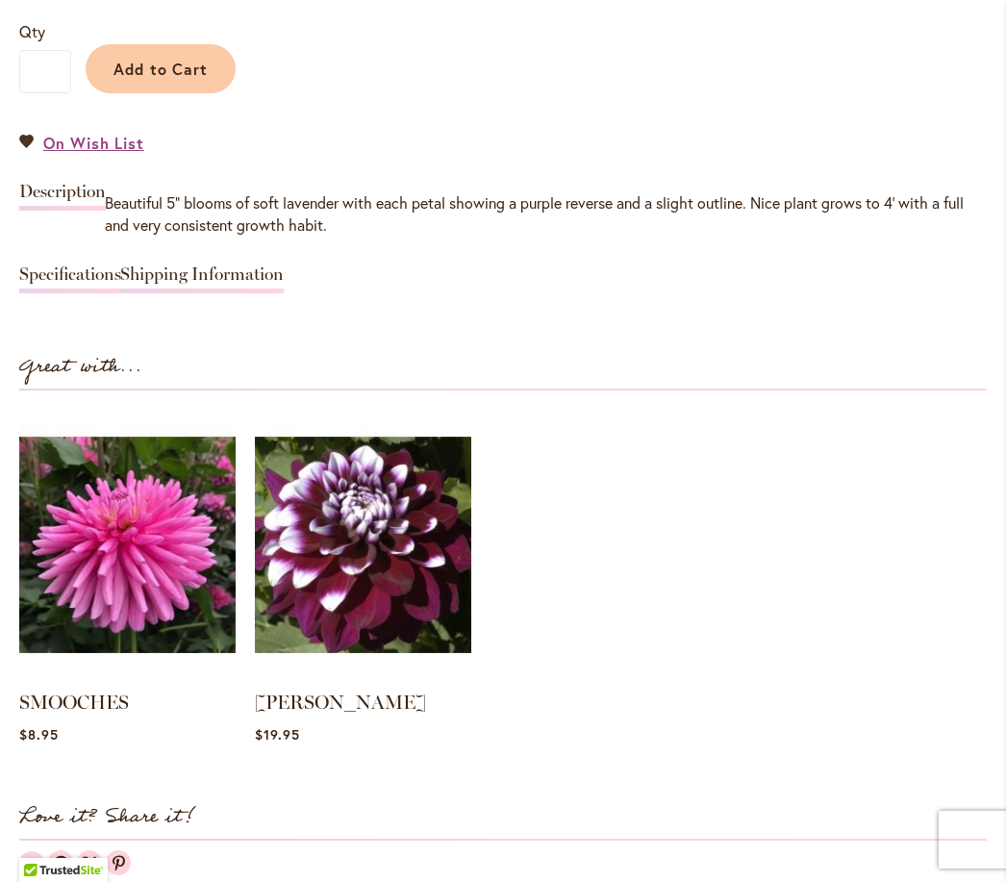
scroll to position [1466, 0]
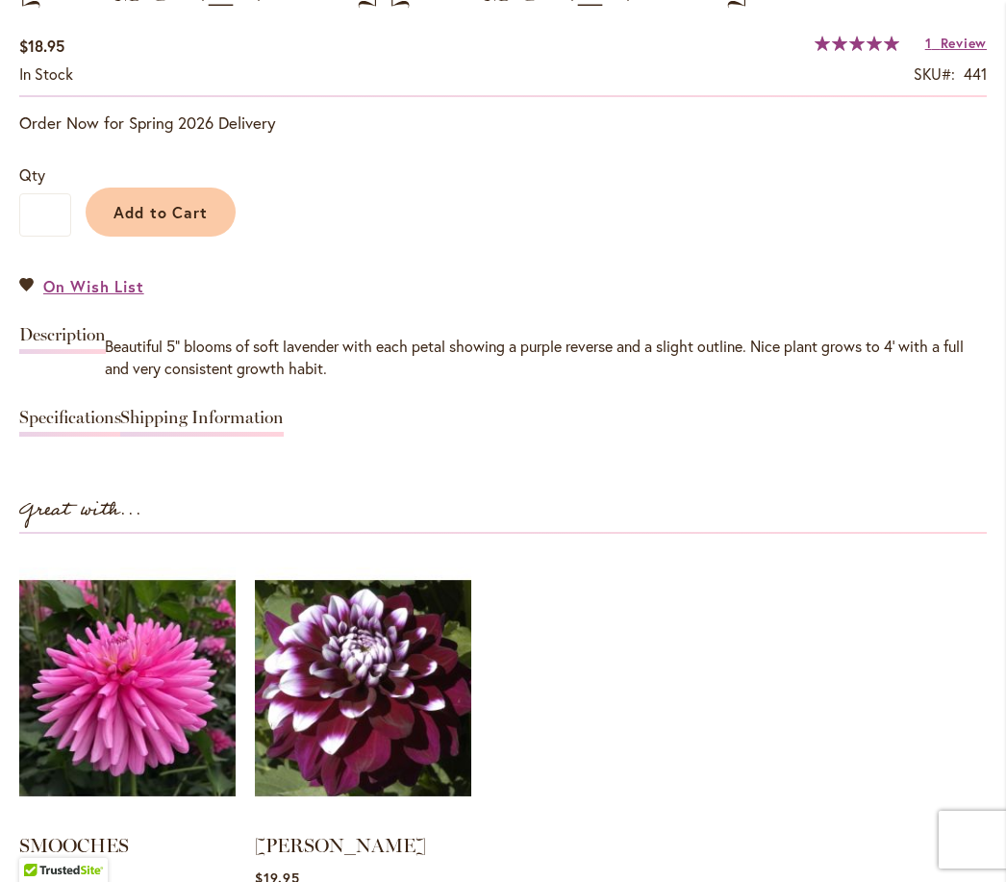
click at [74, 428] on link "Specifications" at bounding box center [70, 423] width 102 height 28
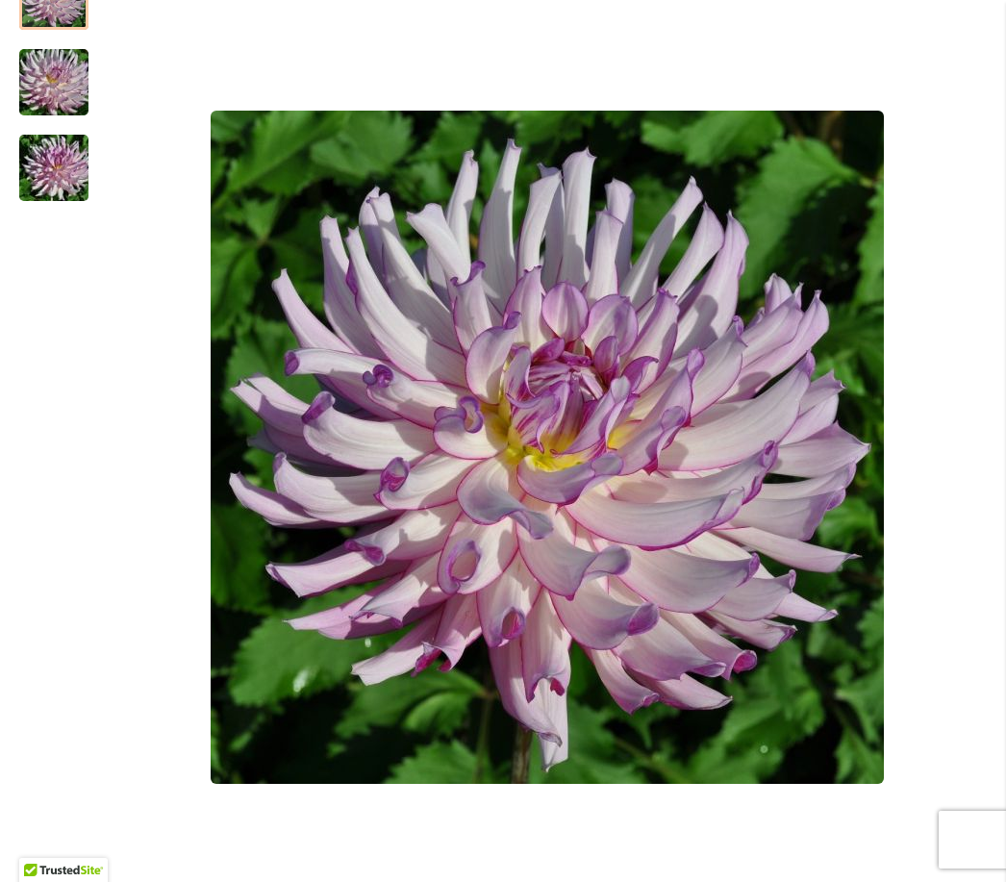
scroll to position [354, 0]
